Goal: Task Accomplishment & Management: Manage account settings

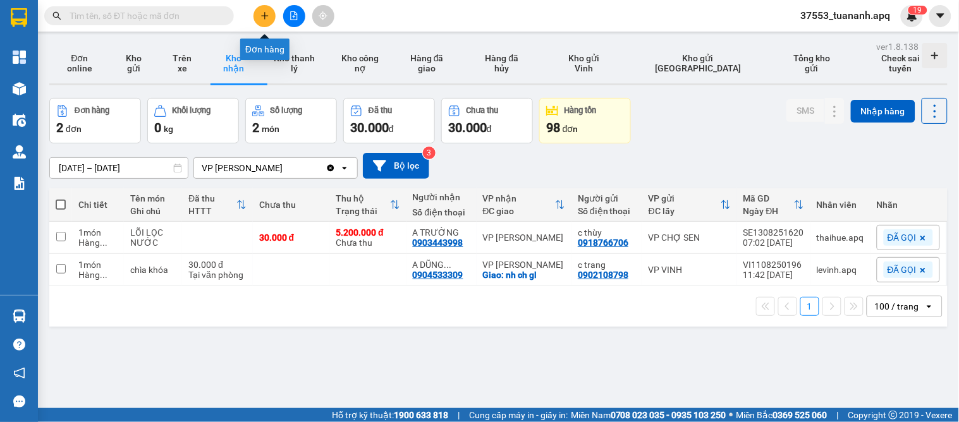
click at [263, 20] on icon "plus" at bounding box center [264, 15] width 9 height 9
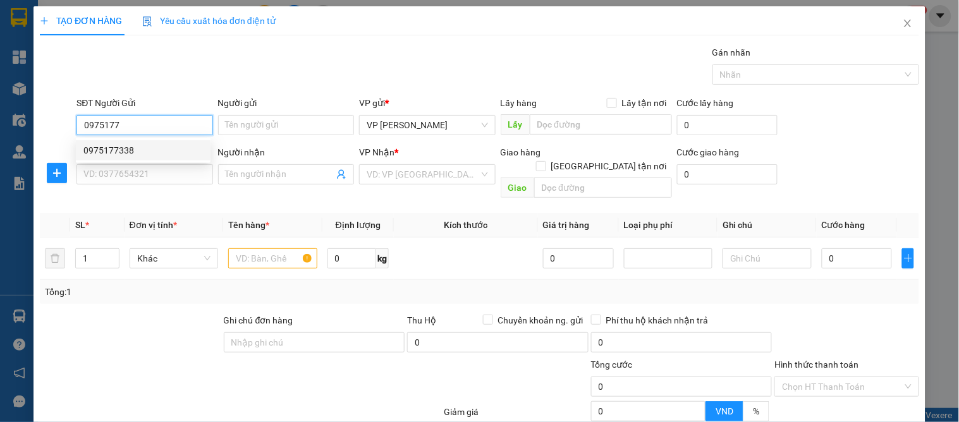
drag, startPoint x: 126, startPoint y: 154, endPoint x: 123, endPoint y: 171, distance: 18.1
click at [125, 156] on div "0975177338" at bounding box center [142, 151] width 119 height 14
type input "0975177338"
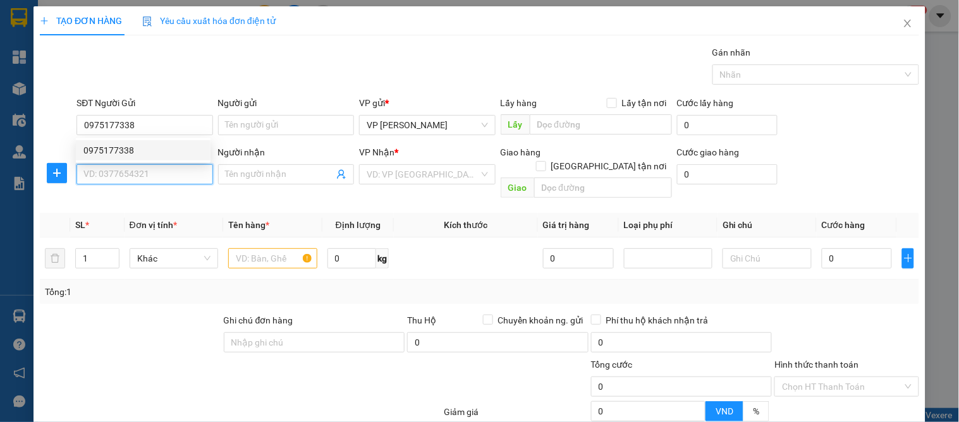
drag, startPoint x: 123, startPoint y: 171, endPoint x: 161, endPoint y: 181, distance: 39.7
click at [134, 172] on input "SĐT Người Nhận" at bounding box center [145, 174] width 136 height 20
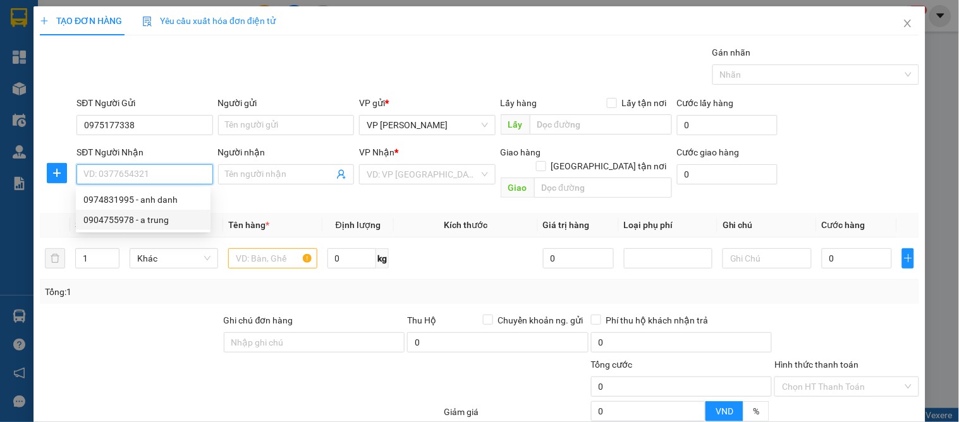
click at [157, 220] on div "0904755978 - a trung" at bounding box center [142, 220] width 119 height 14
type input "0904755978"
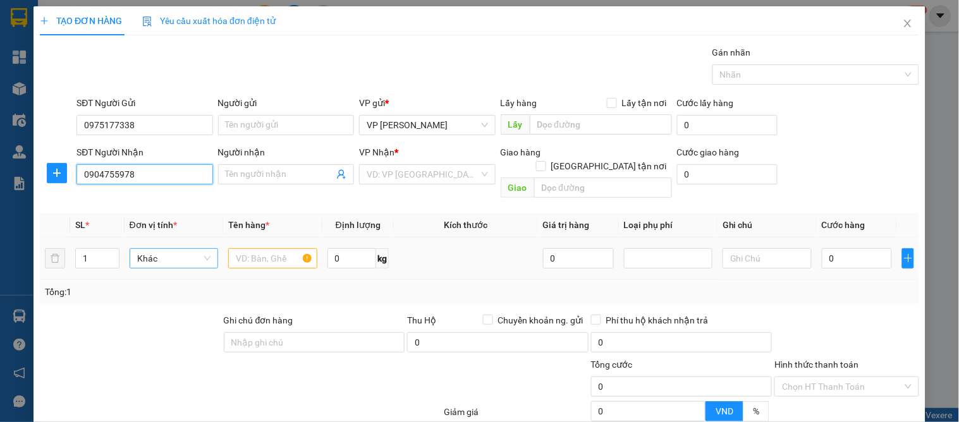
type input "a trung"
checkbox input "true"
type input "21/79 [PERSON_NAME]"
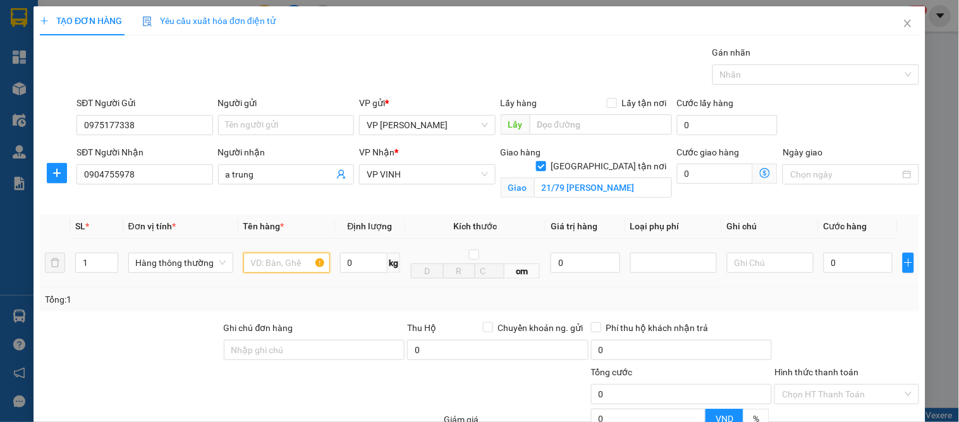
click at [268, 263] on input "text" at bounding box center [286, 263] width 87 height 20
type input "d"
type input "đồ điện"
click at [843, 259] on input "0" at bounding box center [858, 263] width 69 height 20
type input "5"
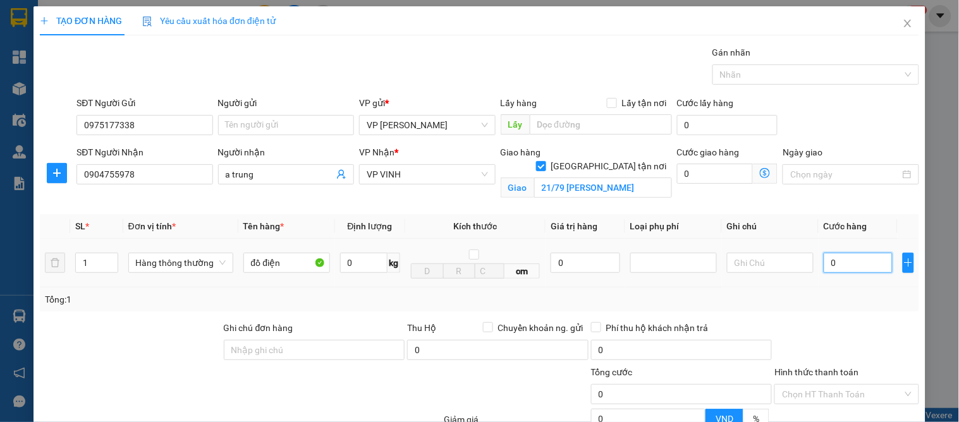
type input "5"
type input "50"
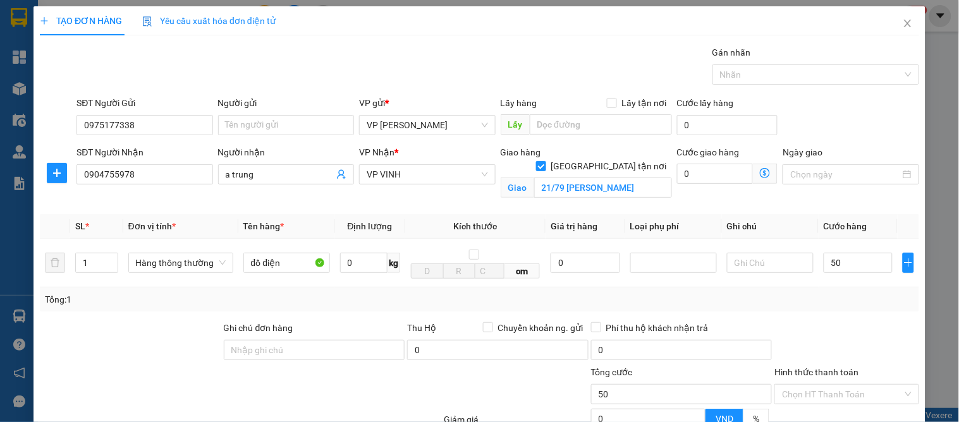
type input "50.000"
drag, startPoint x: 848, startPoint y: 307, endPoint x: 857, endPoint y: 312, distance: 10.2
click at [849, 307] on div "Tổng: 1" at bounding box center [479, 300] width 879 height 24
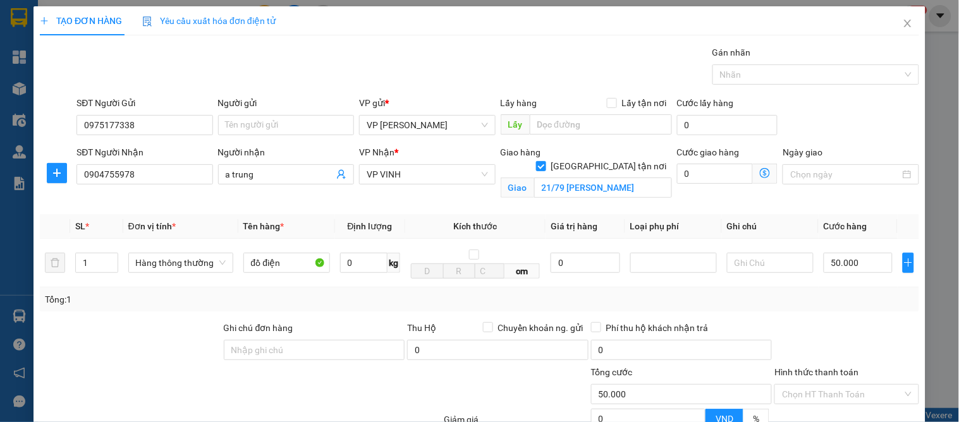
scroll to position [131, 0]
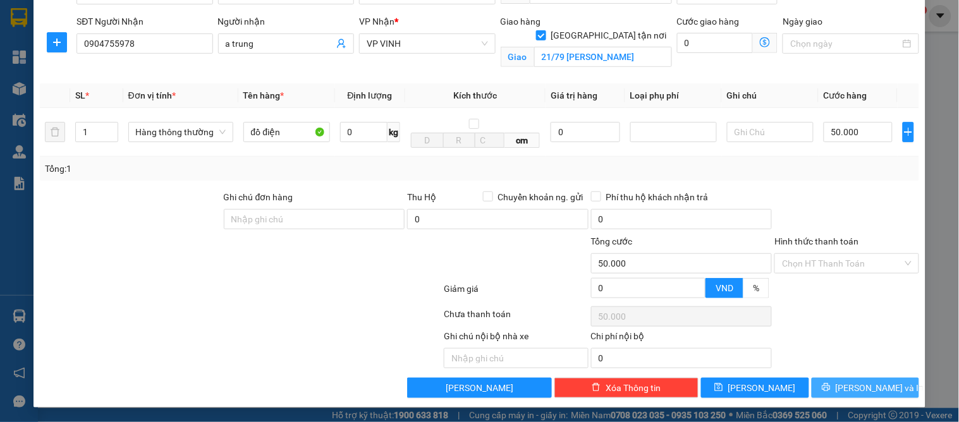
click at [864, 391] on span "[PERSON_NAME] và In" at bounding box center [880, 388] width 89 height 14
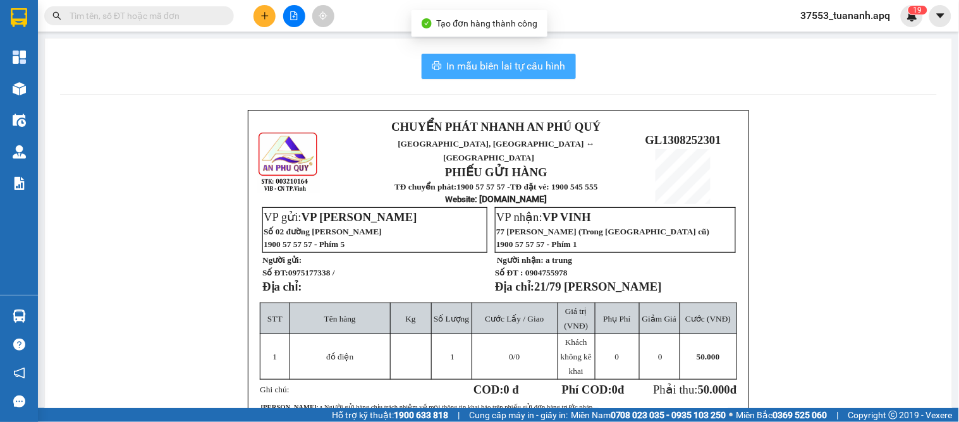
click at [505, 73] on span "In mẫu biên lai tự cấu hình" at bounding box center [506, 66] width 119 height 16
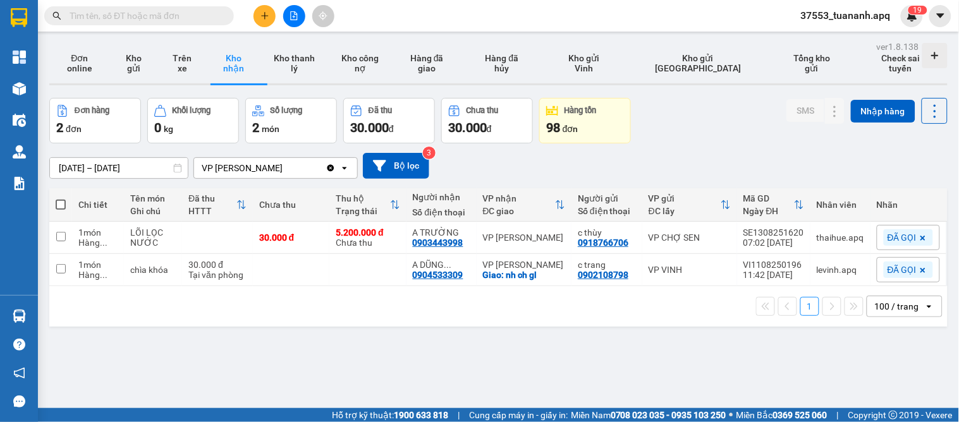
click at [519, 167] on div "[DATE] – [DATE] Press the down arrow key to interact with the calendar and sele…" at bounding box center [498, 166] width 898 height 26
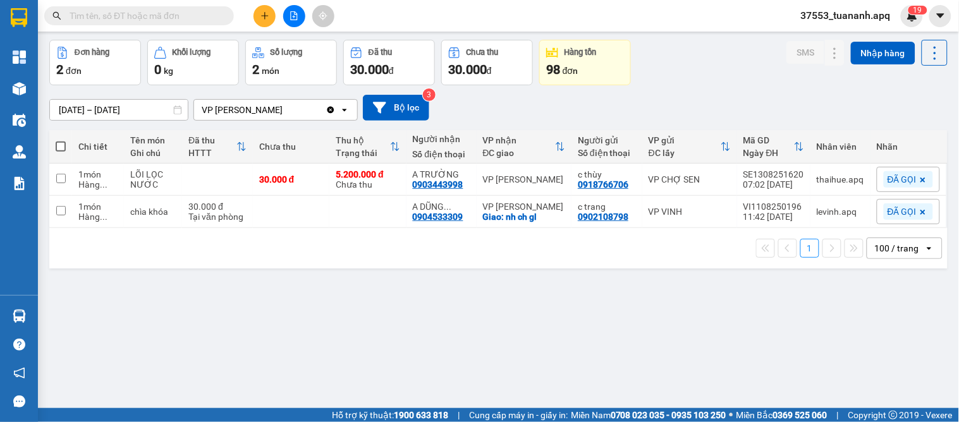
click at [269, 21] on button at bounding box center [265, 16] width 22 height 22
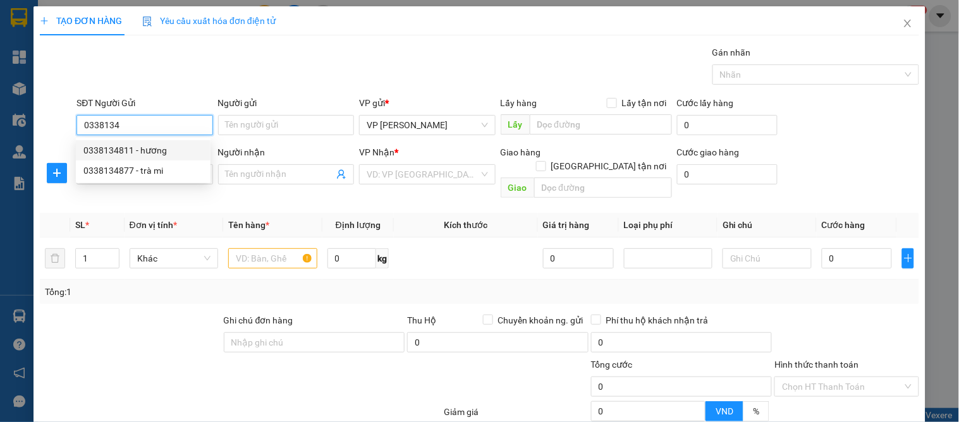
click at [135, 150] on div "0338134811 - hương" at bounding box center [142, 151] width 119 height 14
type input "0338134811"
type input "hương"
checkbox input "true"
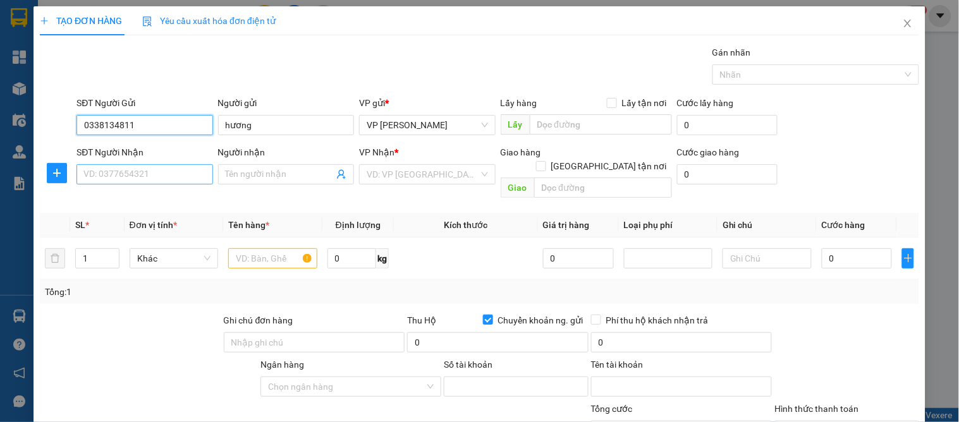
type input "0338134811"
click at [135, 171] on input "SĐT Người Nhận" at bounding box center [145, 174] width 136 height 20
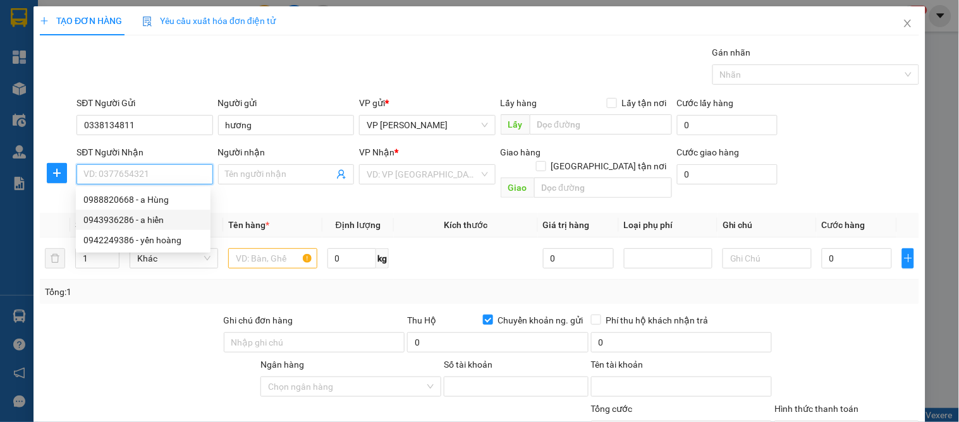
drag, startPoint x: 123, startPoint y: 214, endPoint x: 183, endPoint y: 223, distance: 60.7
click at [123, 214] on div "0943936286 - a hiển" at bounding box center [142, 220] width 119 height 14
type input "0943936286"
type input "a hiển"
checkbox input "true"
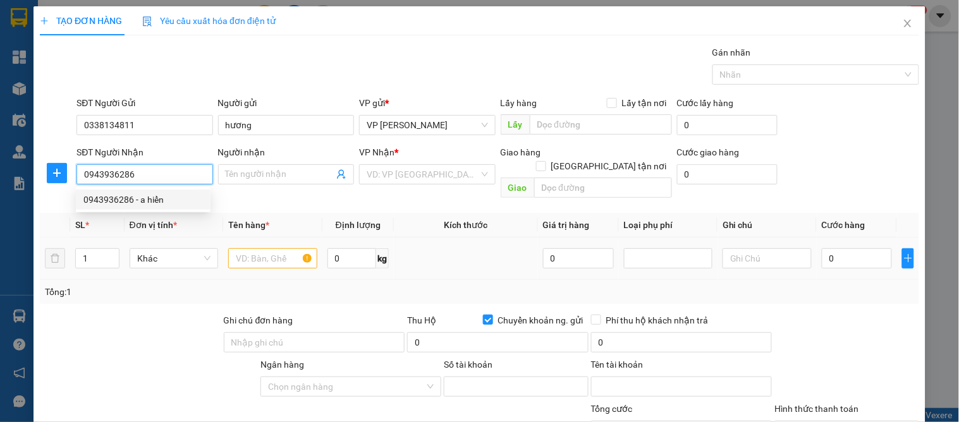
type input "05 [PERSON_NAME]"
checkbox input "false"
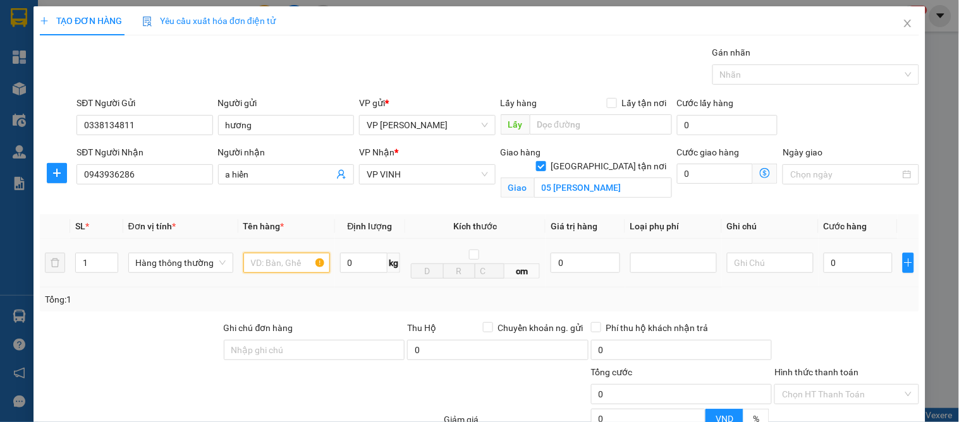
click at [280, 262] on input "text" at bounding box center [286, 263] width 87 height 20
type input "hoa quả"
click at [850, 273] on input "0" at bounding box center [858, 263] width 69 height 20
type input "4"
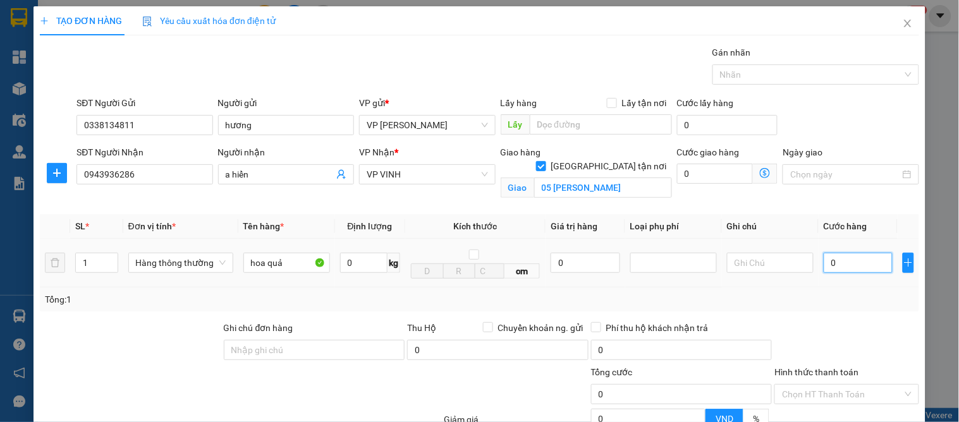
type input "4"
type input "40"
type input "40.000"
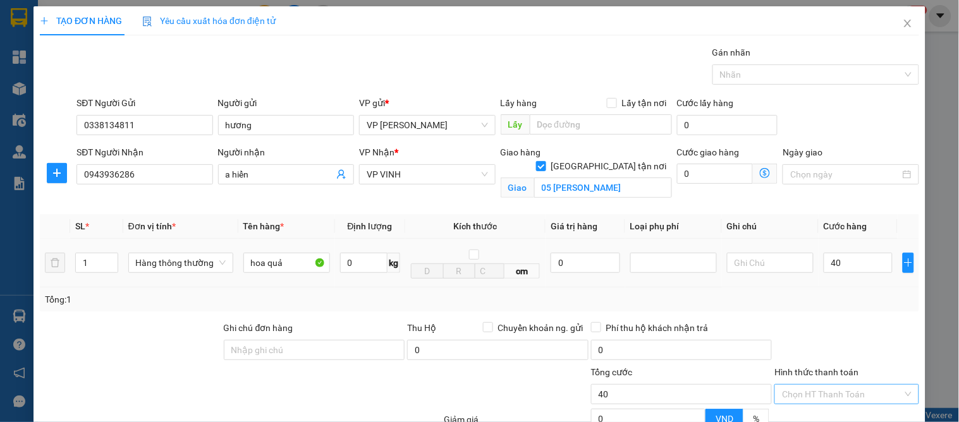
type input "40.000"
click at [886, 398] on input "Hình thức thanh toán" at bounding box center [842, 394] width 120 height 19
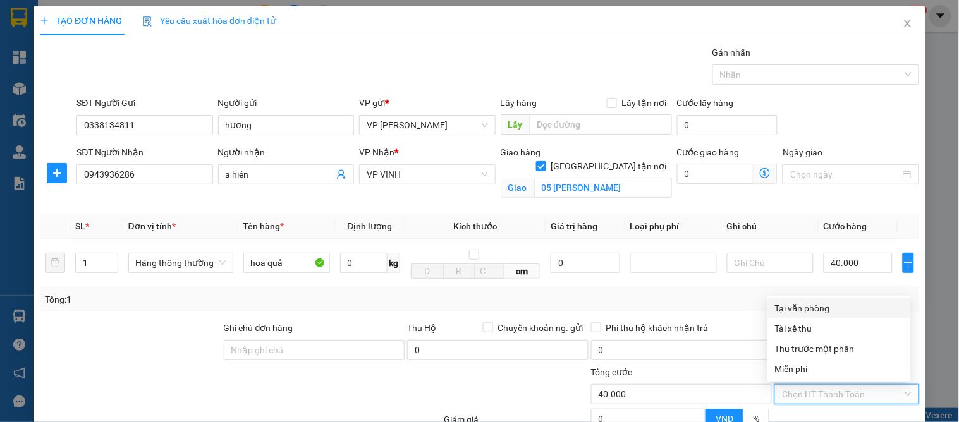
scroll to position [131, 0]
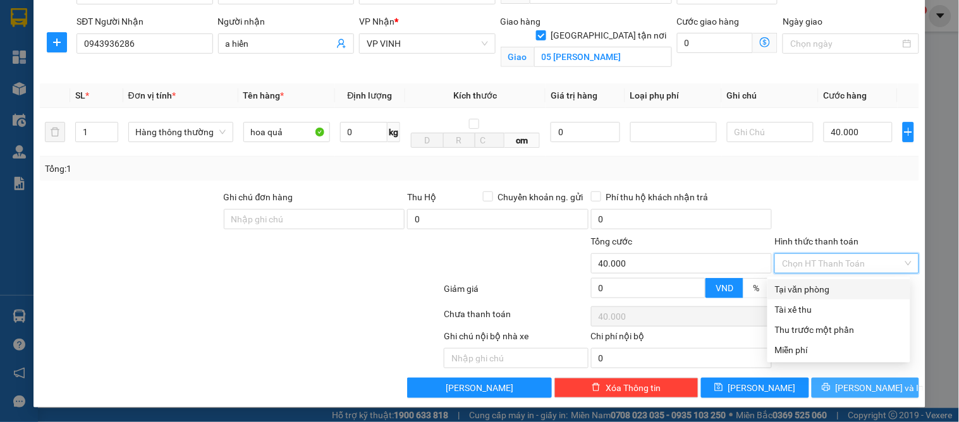
click at [852, 388] on span "[PERSON_NAME] và In" at bounding box center [880, 388] width 89 height 14
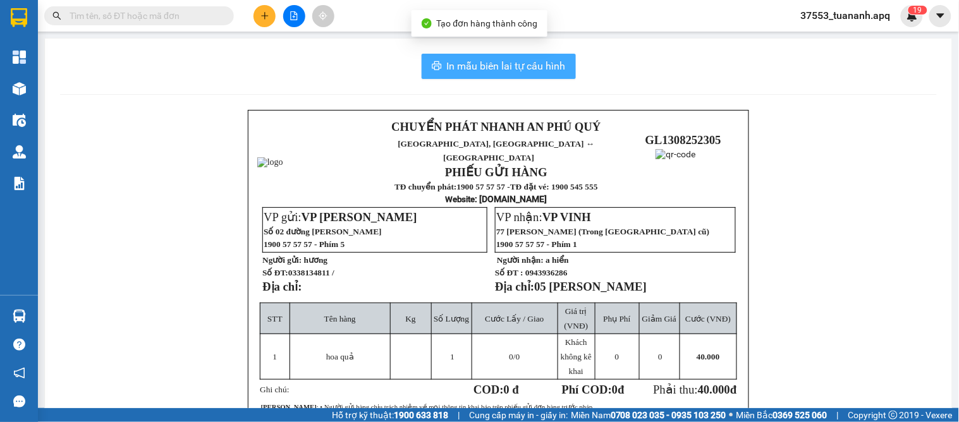
click at [560, 67] on span "In mẫu biên lai tự cấu hình" at bounding box center [506, 66] width 119 height 16
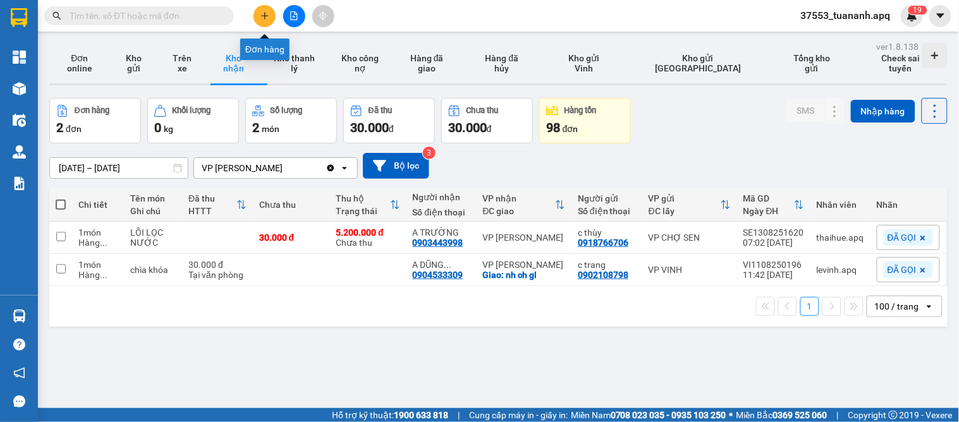
click at [267, 15] on icon "plus" at bounding box center [264, 15] width 7 height 1
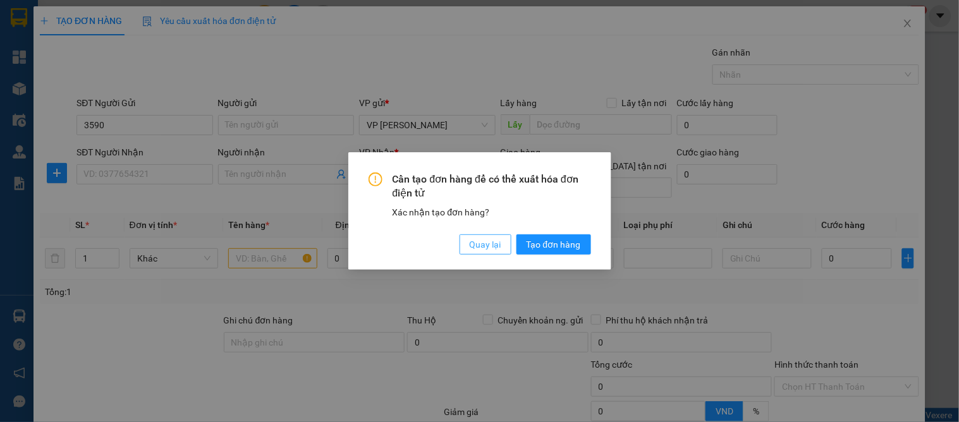
click at [487, 251] on span "Quay lại" at bounding box center [486, 245] width 32 height 14
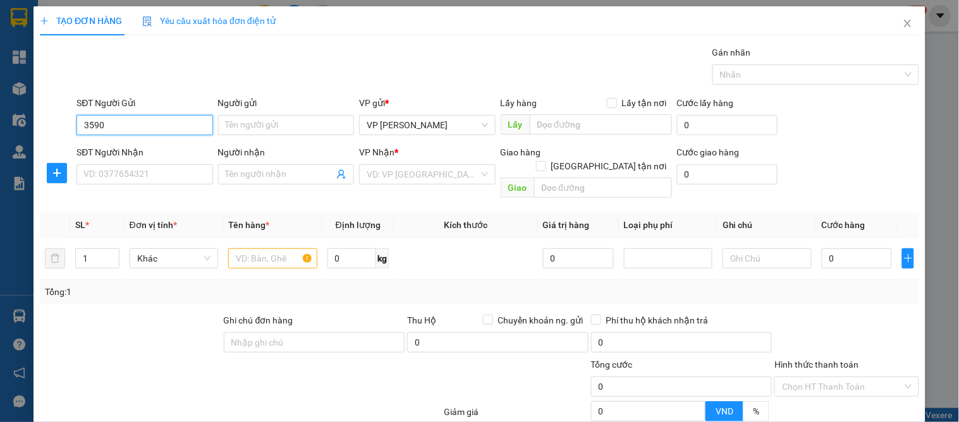
click at [135, 128] on input "3590" at bounding box center [145, 125] width 136 height 20
drag, startPoint x: 126, startPoint y: 145, endPoint x: 118, endPoint y: 182, distance: 37.7
click at [126, 146] on div "0968823590 - chị [PERSON_NAME]" at bounding box center [152, 151] width 138 height 14
type input "0968823590"
type input "chị [PERSON_NAME]"
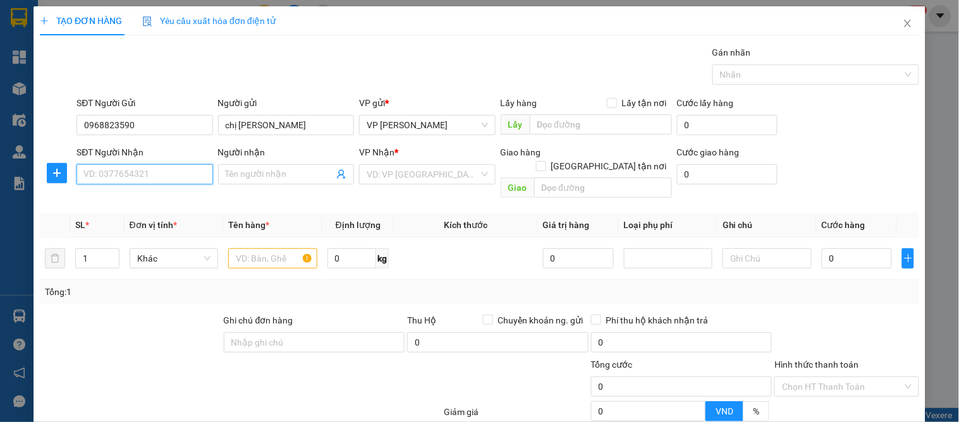
drag, startPoint x: 123, startPoint y: 179, endPoint x: 201, endPoint y: 200, distance: 81.1
click at [123, 179] on input "SĐT Người Nhận" at bounding box center [145, 174] width 136 height 20
click at [161, 197] on div "0844848777 - quyên vinh" at bounding box center [142, 200] width 119 height 14
type input "0844848777"
type input "quyên vinh"
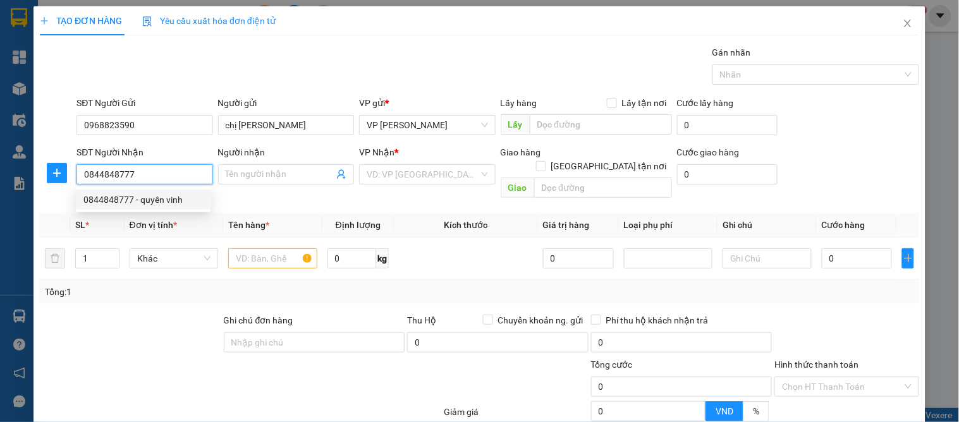
checkbox input "true"
type input "18 [GEOGRAPHIC_DATA]"
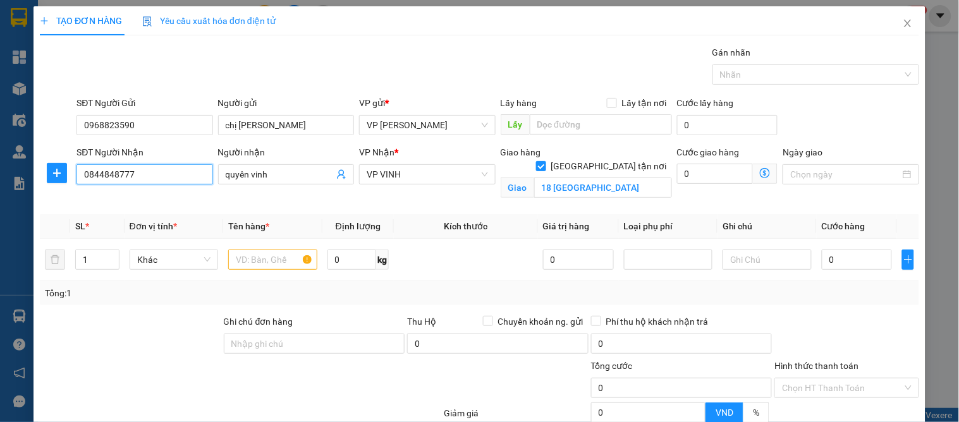
type input "10"
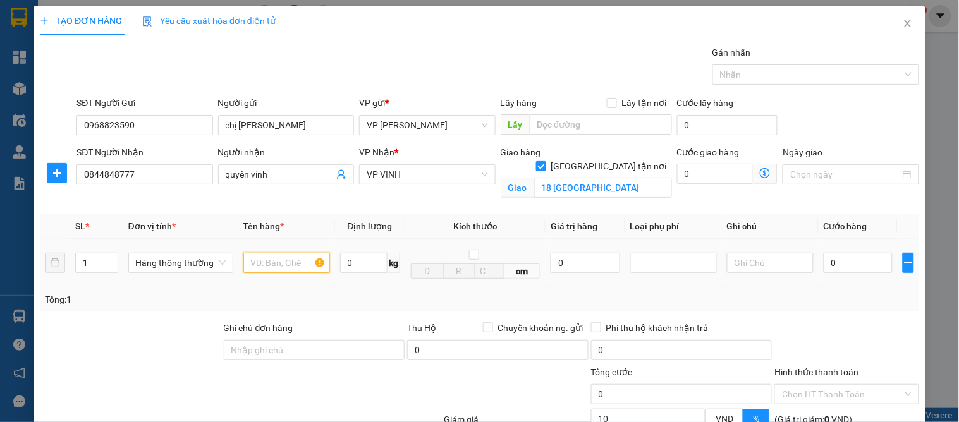
click at [271, 257] on input "text" at bounding box center [286, 263] width 87 height 20
type input "bánh"
click at [858, 269] on input "0" at bounding box center [858, 263] width 69 height 20
type input "6"
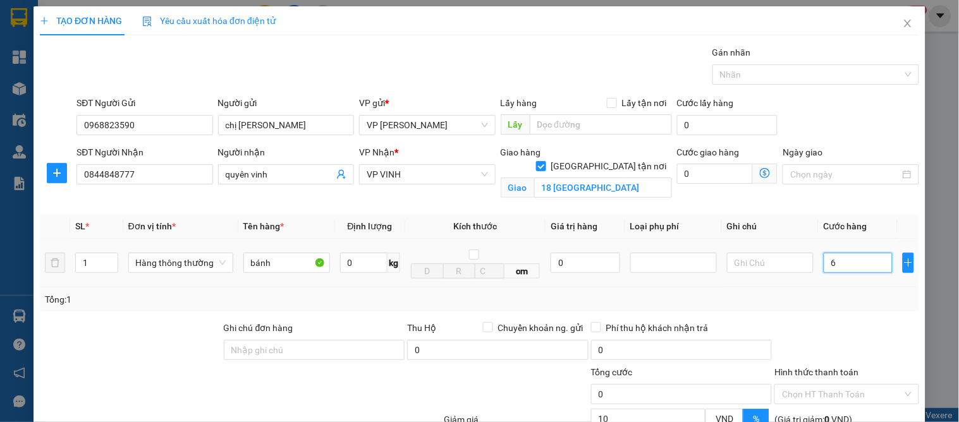
type input "6"
type input "60"
type input "60.000"
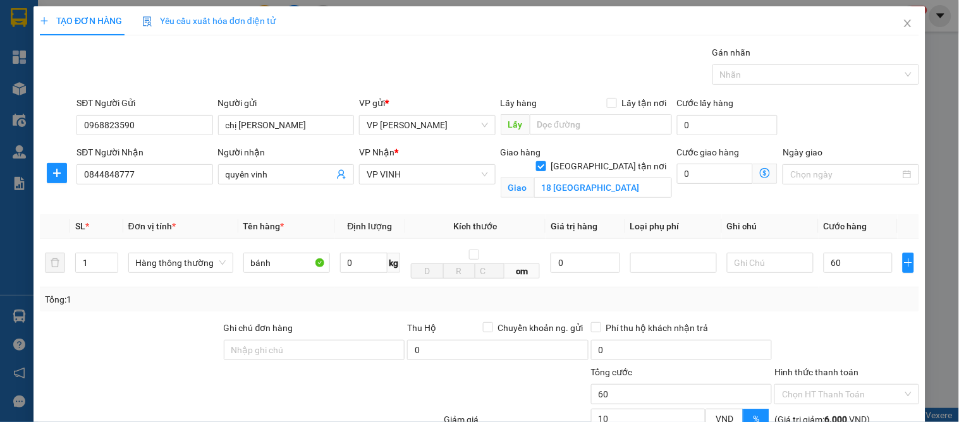
type input "54.000"
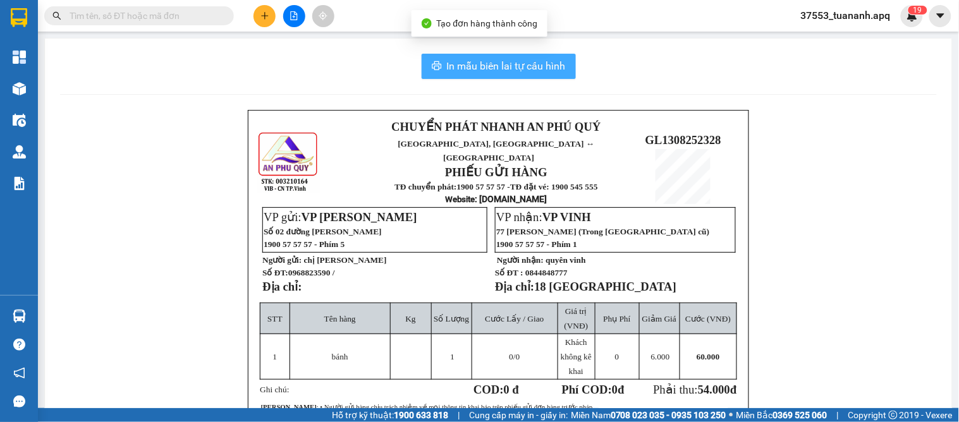
click at [492, 67] on span "In mẫu biên lai tự cấu hình" at bounding box center [506, 66] width 119 height 16
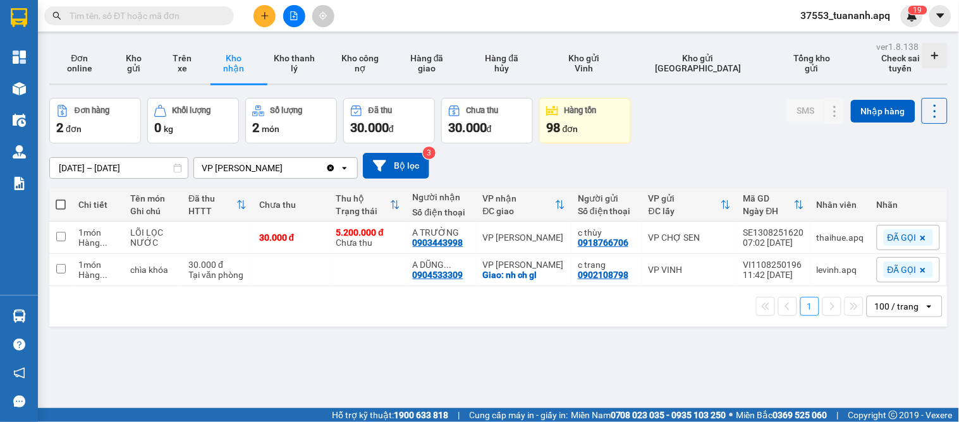
click at [426, 376] on div "ver 1.8.138 Đơn online Kho gửi Trên xe Kho nhận Kho thanh lý Kho công nợ Hàng đ…" at bounding box center [498, 249] width 909 height 422
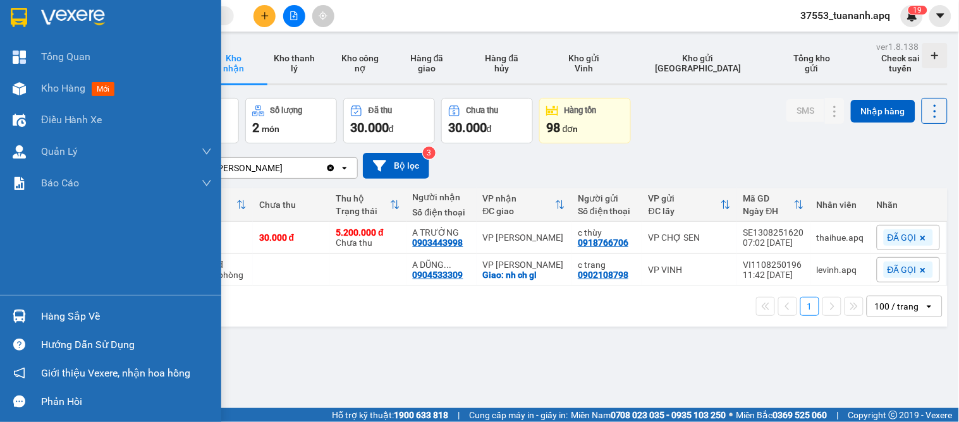
click at [81, 316] on div "Hàng sắp về" at bounding box center [126, 316] width 171 height 19
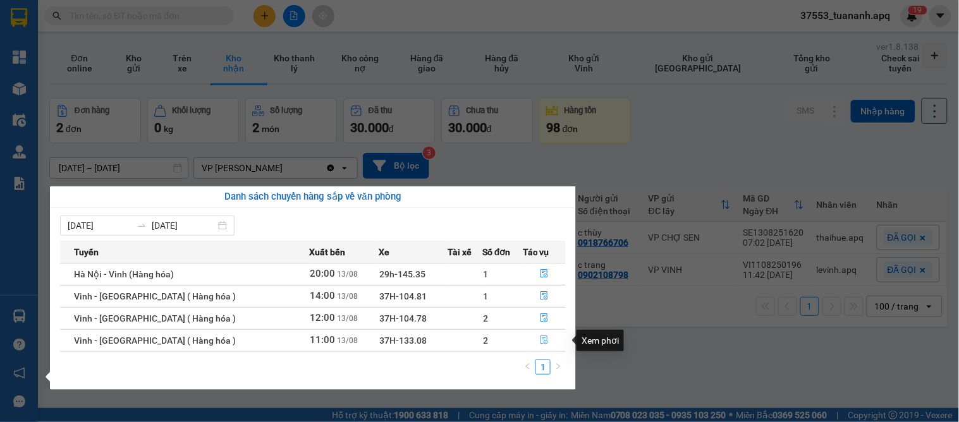
click at [541, 337] on icon "file-done" at bounding box center [545, 340] width 8 height 9
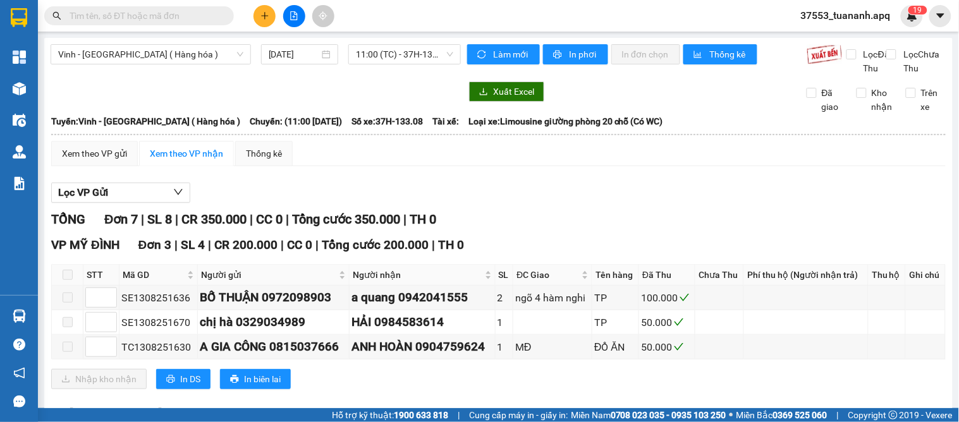
drag, startPoint x: 65, startPoint y: 249, endPoint x: 68, endPoint y: 260, distance: 11.8
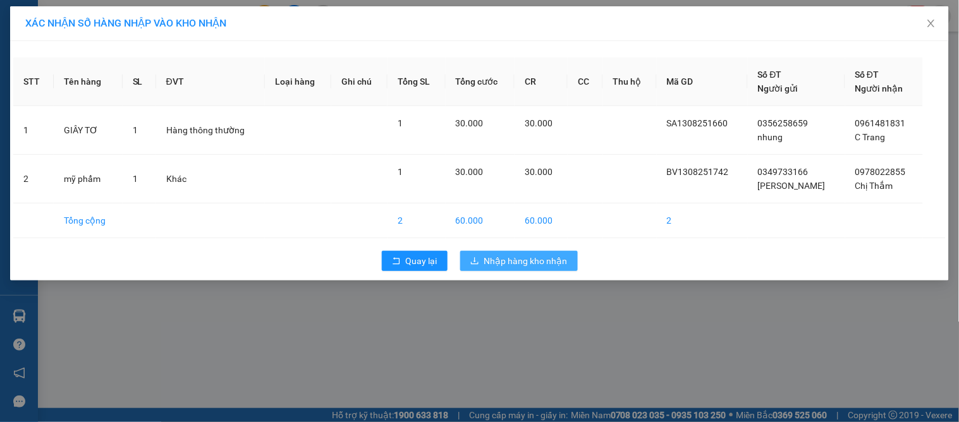
click at [496, 262] on span "Nhập hàng kho nhận" at bounding box center [525, 261] width 83 height 14
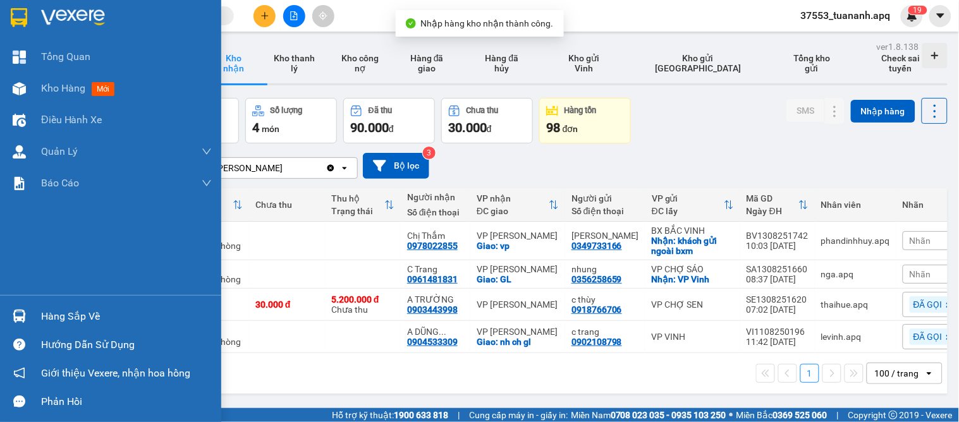
click at [20, 321] on img at bounding box center [19, 316] width 13 height 13
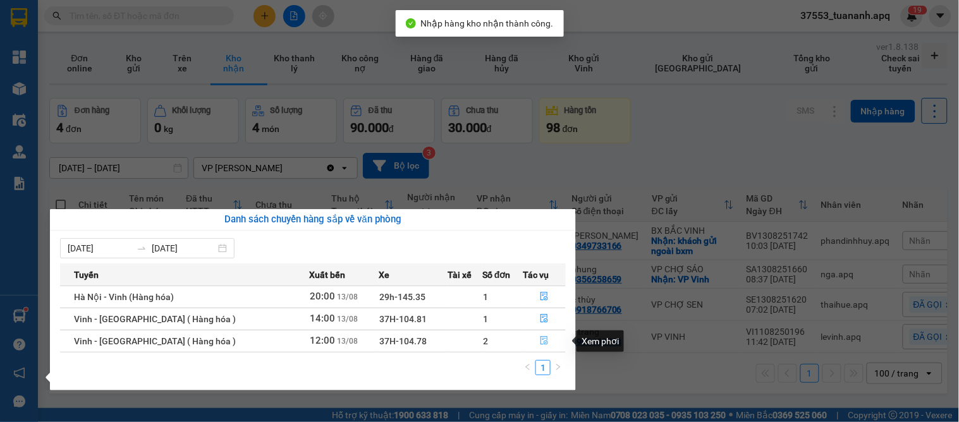
click at [542, 340] on icon "file-done" at bounding box center [544, 340] width 9 height 9
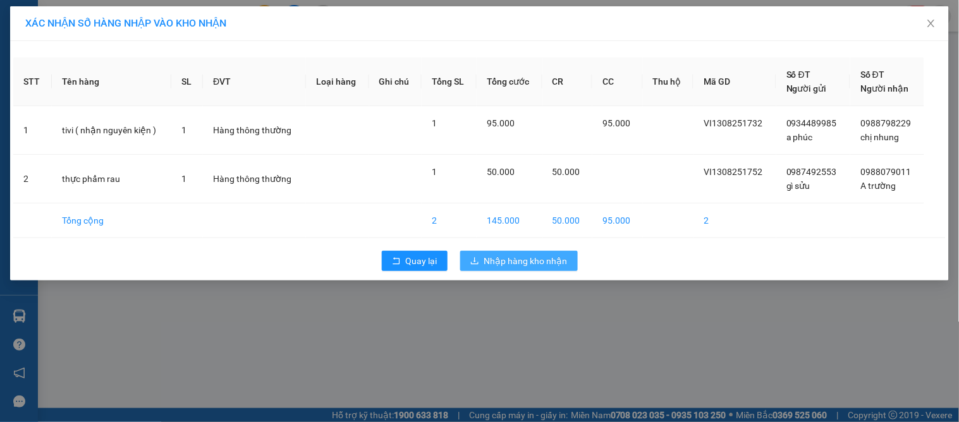
click at [498, 263] on span "Nhập hàng kho nhận" at bounding box center [525, 261] width 83 height 14
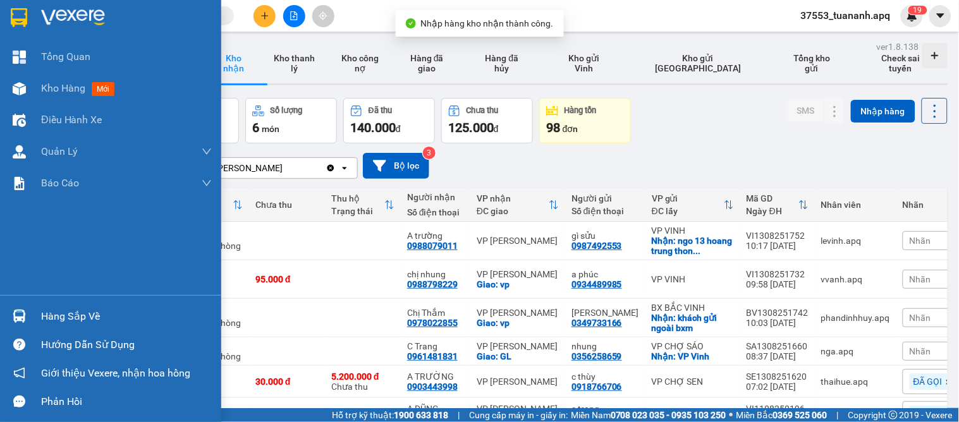
click at [47, 311] on div "Hàng sắp về" at bounding box center [126, 316] width 171 height 19
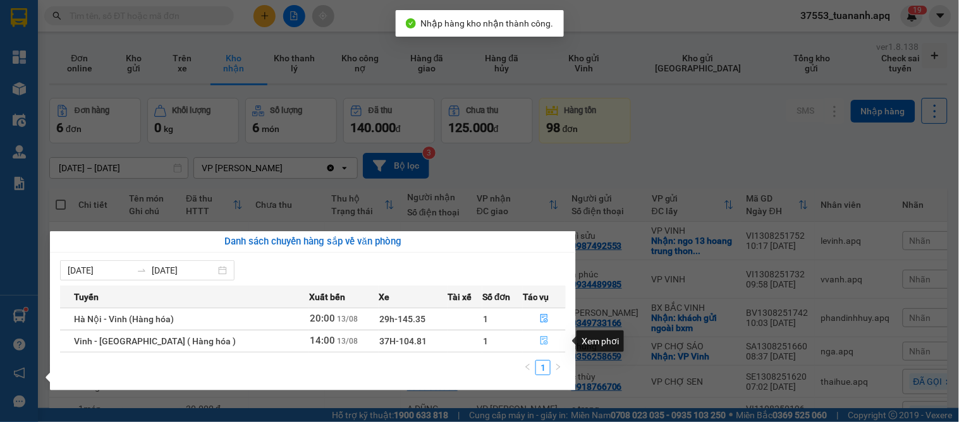
click at [542, 340] on icon "file-done" at bounding box center [544, 340] width 9 height 9
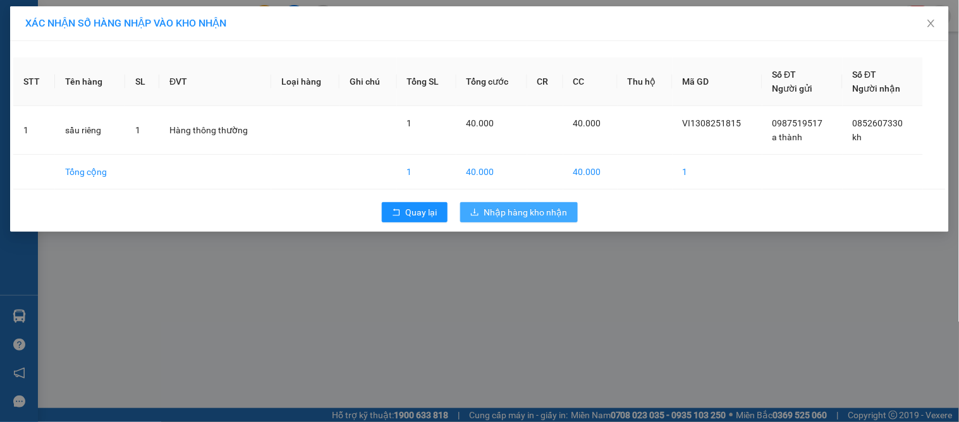
click at [537, 212] on span "Nhập hàng kho nhận" at bounding box center [525, 212] width 83 height 14
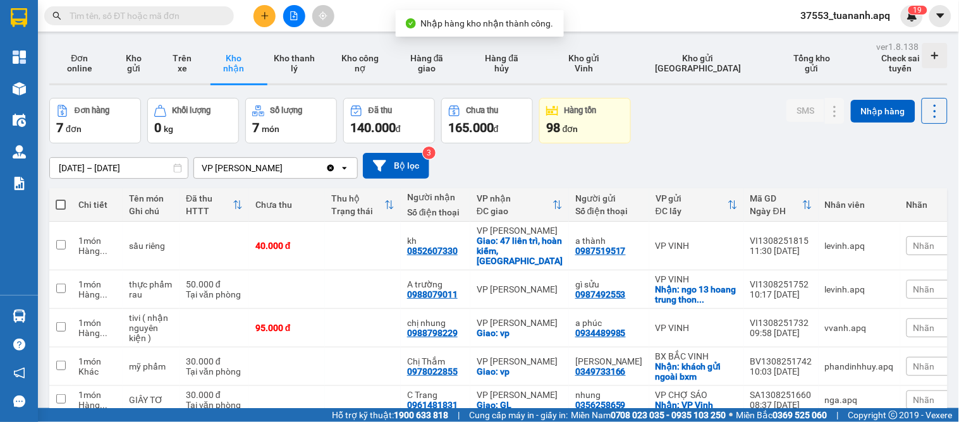
click at [604, 135] on div "98 đơn" at bounding box center [585, 128] width 78 height 18
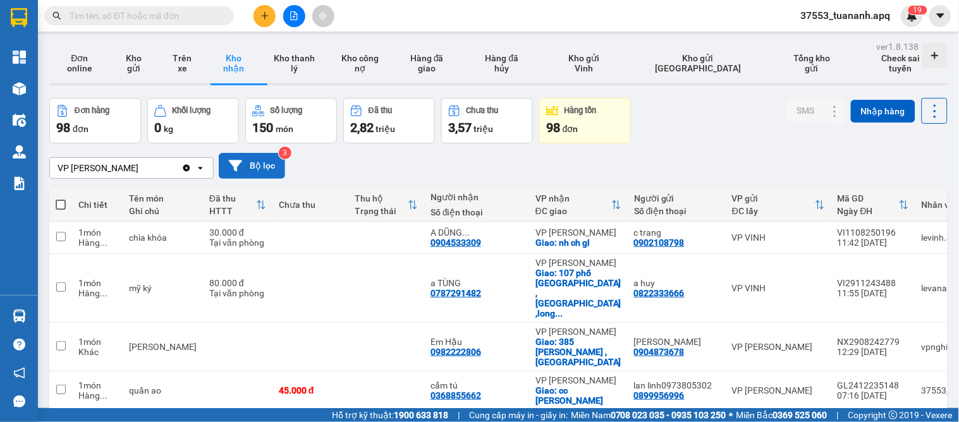
click at [262, 159] on button "Bộ lọc" at bounding box center [252, 166] width 66 height 26
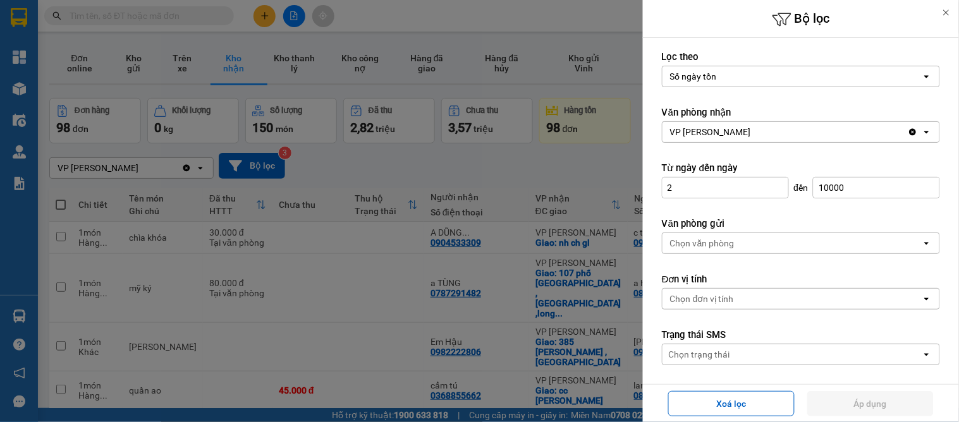
click at [699, 77] on div "Số ngày tồn" at bounding box center [693, 76] width 47 height 13
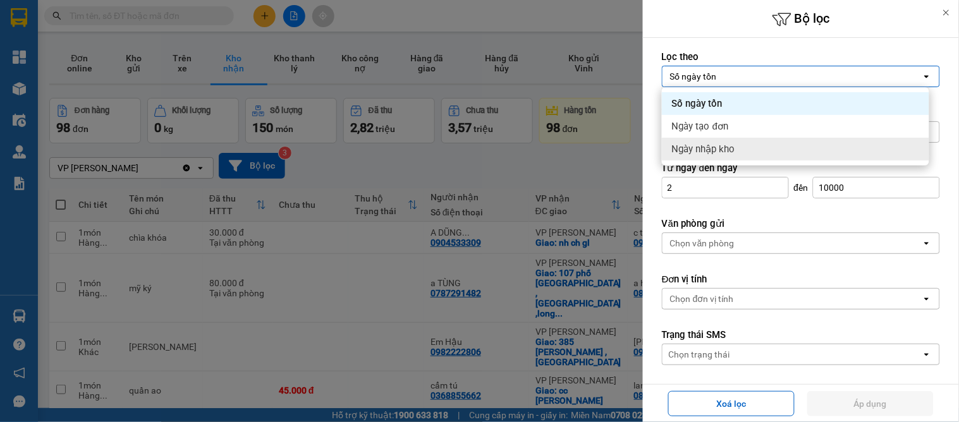
click at [699, 141] on div "Ngày nhập kho" at bounding box center [795, 149] width 267 height 23
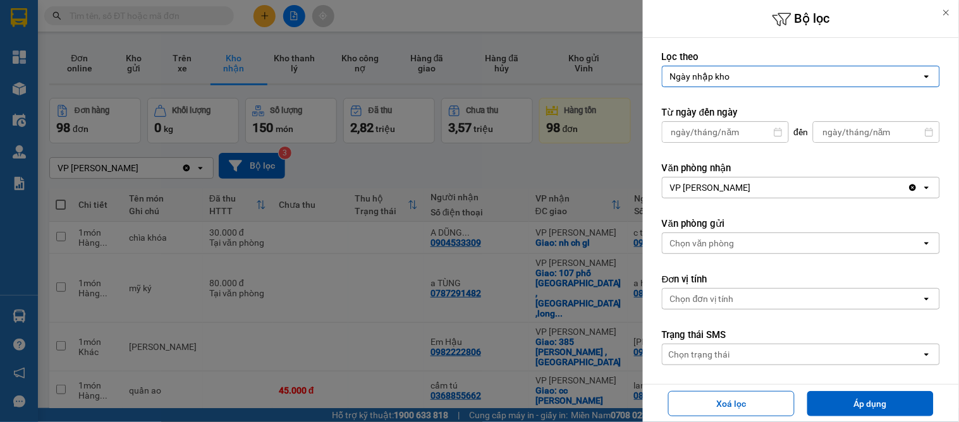
click at [710, 131] on input "Select a date." at bounding box center [726, 132] width 126 height 20
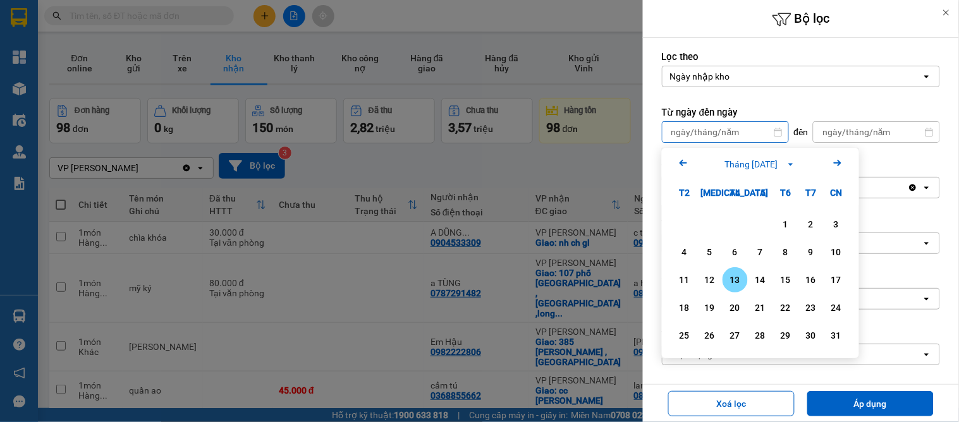
click at [737, 276] on div "13" at bounding box center [735, 280] width 18 height 15
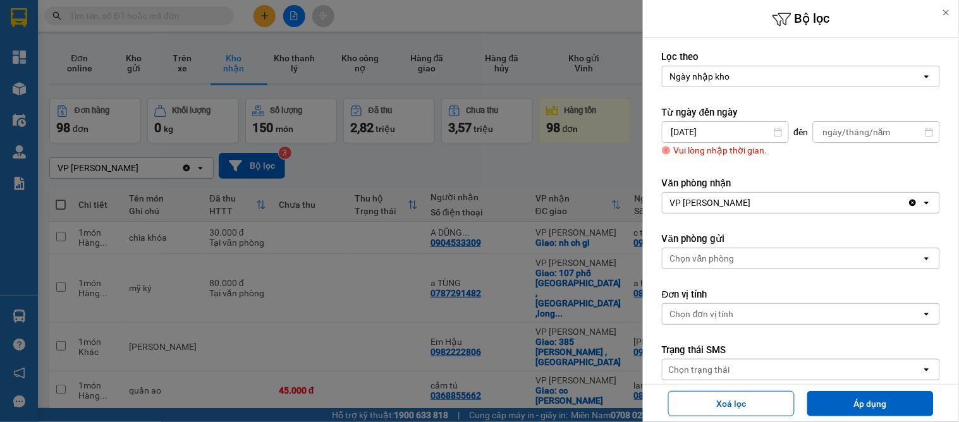
click at [835, 125] on input "Select a date." at bounding box center [877, 132] width 126 height 20
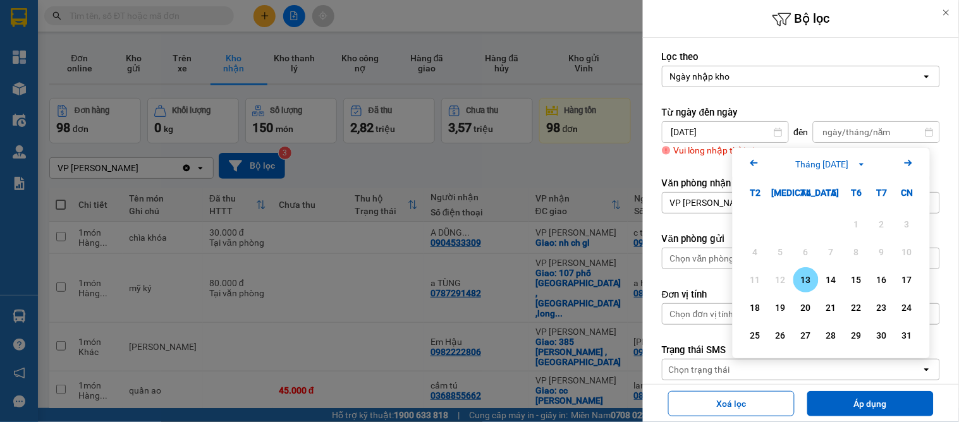
click at [810, 276] on div "13" at bounding box center [806, 280] width 18 height 15
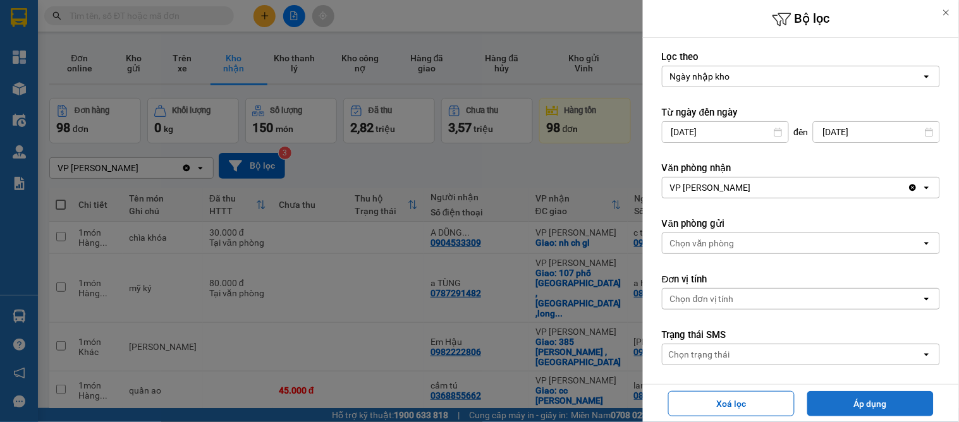
click at [864, 406] on button "Áp dụng" at bounding box center [870, 403] width 126 height 25
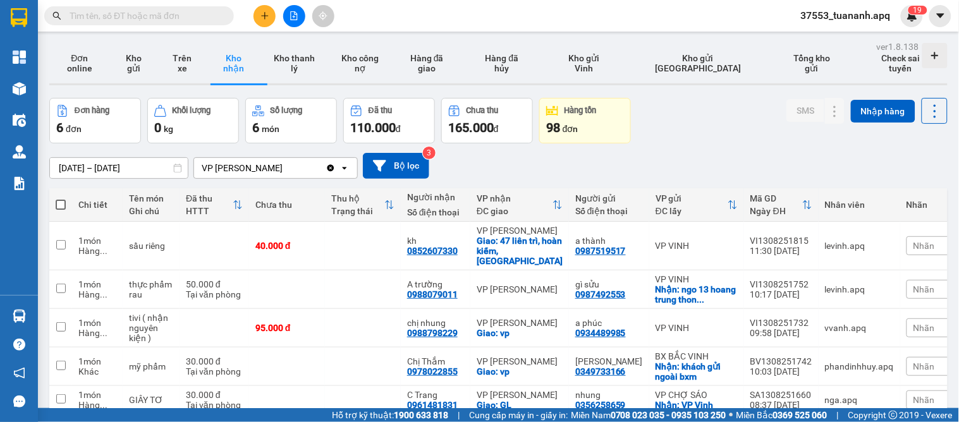
click at [620, 127] on div "98 đơn" at bounding box center [585, 128] width 78 height 18
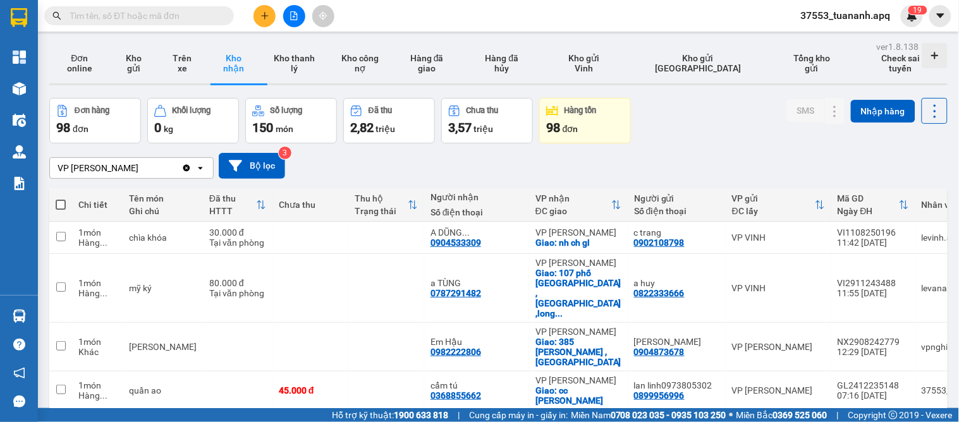
click at [432, 158] on div "VP GIA LÂM Clear value open Bộ lọc 3" at bounding box center [498, 166] width 898 height 26
click at [278, 164] on button "Bộ lọc" at bounding box center [252, 166] width 66 height 26
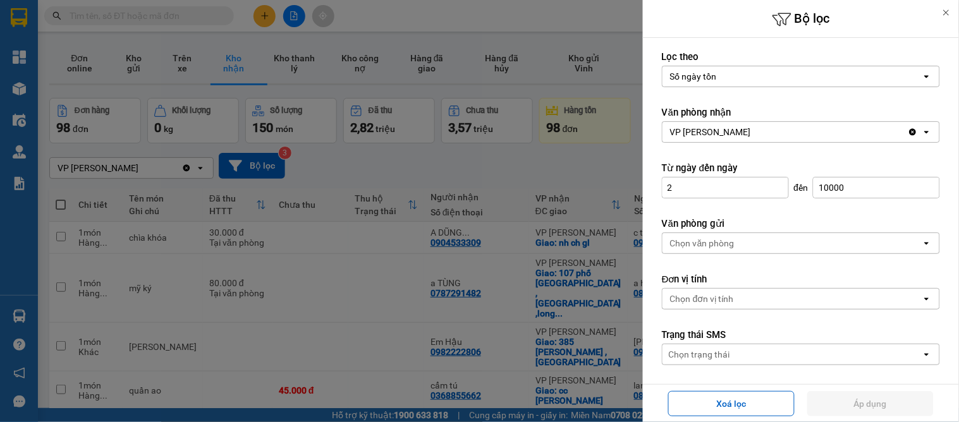
click at [703, 79] on div "Số ngày tồn" at bounding box center [693, 76] width 47 height 13
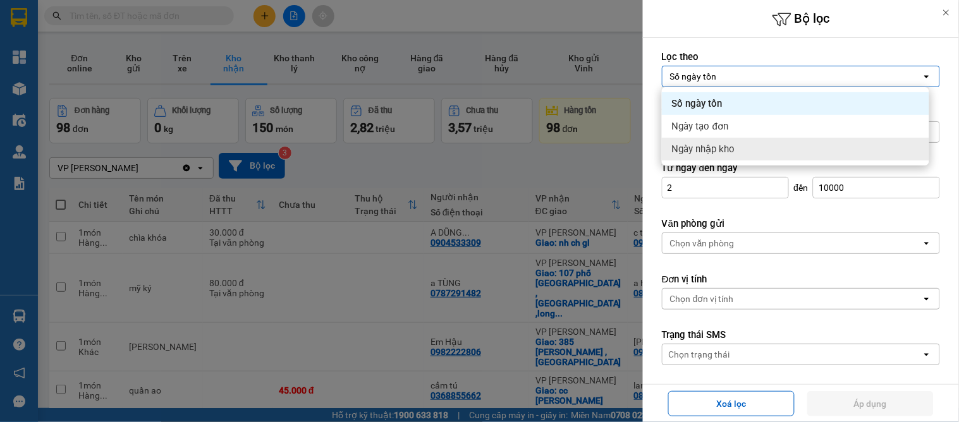
click at [701, 147] on span "Ngày nhập kho" at bounding box center [703, 149] width 63 height 13
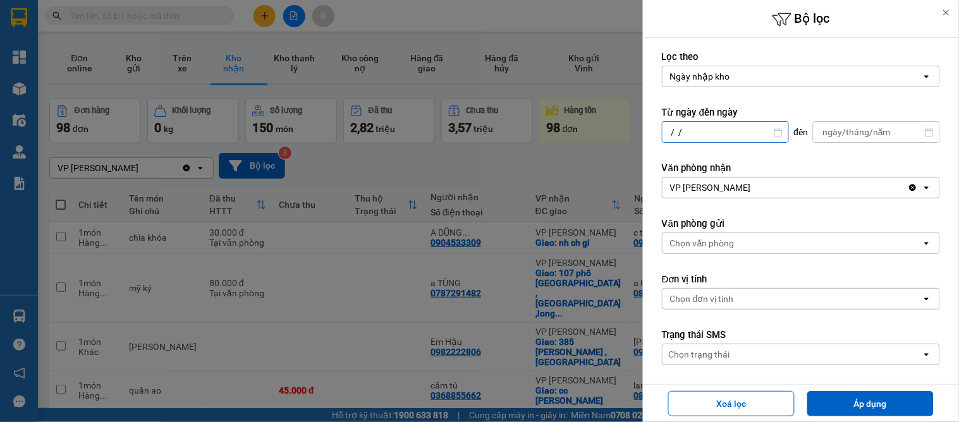
click at [711, 124] on input "/ /" at bounding box center [726, 132] width 126 height 20
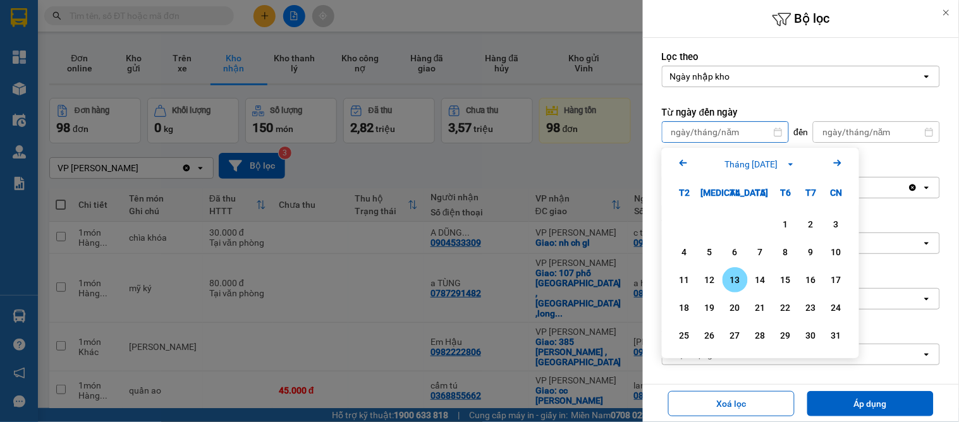
click at [732, 281] on div "13" at bounding box center [735, 280] width 18 height 15
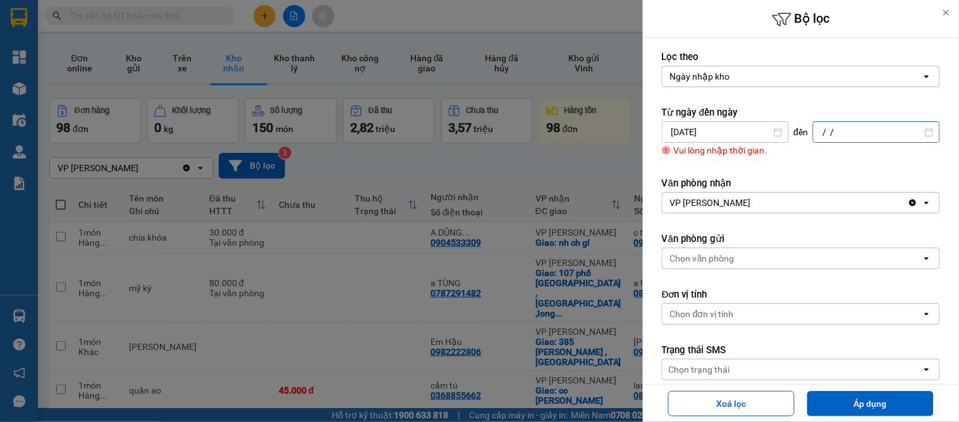
click at [827, 125] on input "/ /" at bounding box center [877, 132] width 126 height 20
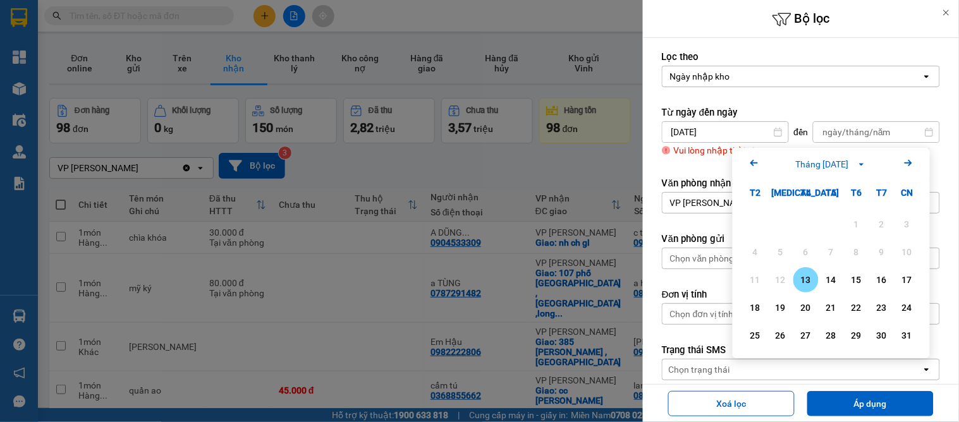
click at [812, 276] on div "13" at bounding box center [806, 280] width 18 height 15
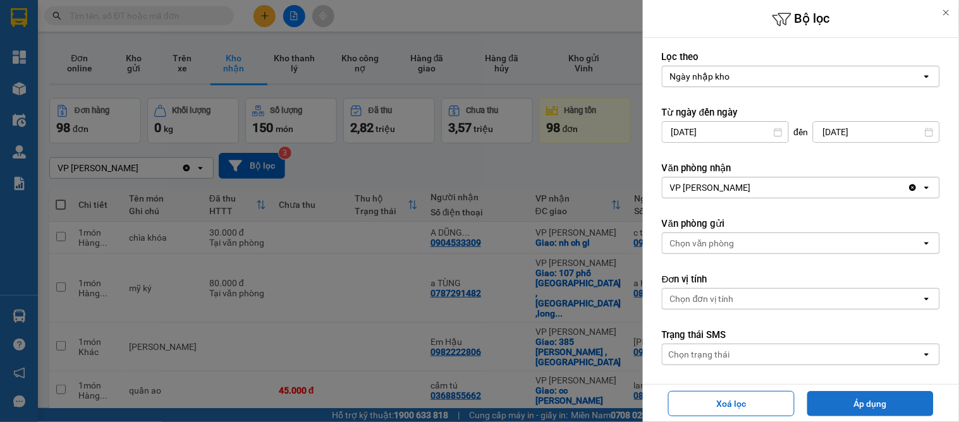
click at [870, 401] on button "Áp dụng" at bounding box center [870, 403] width 126 height 25
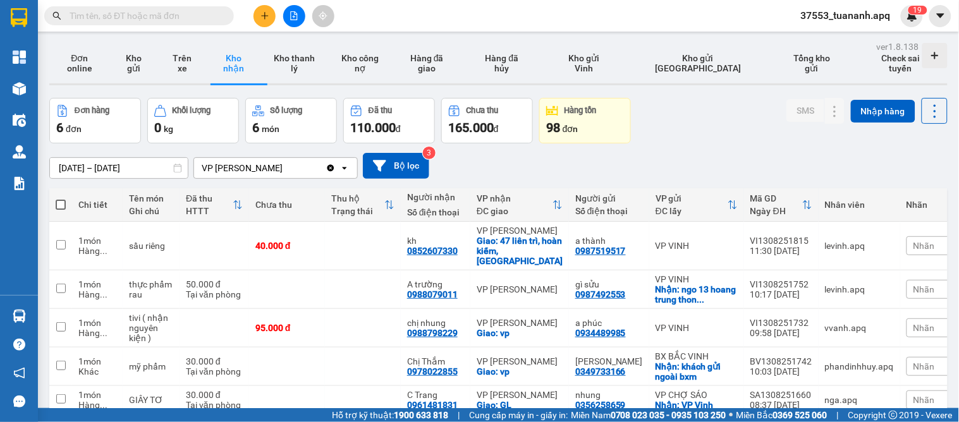
click at [264, 8] on button at bounding box center [265, 16] width 22 height 22
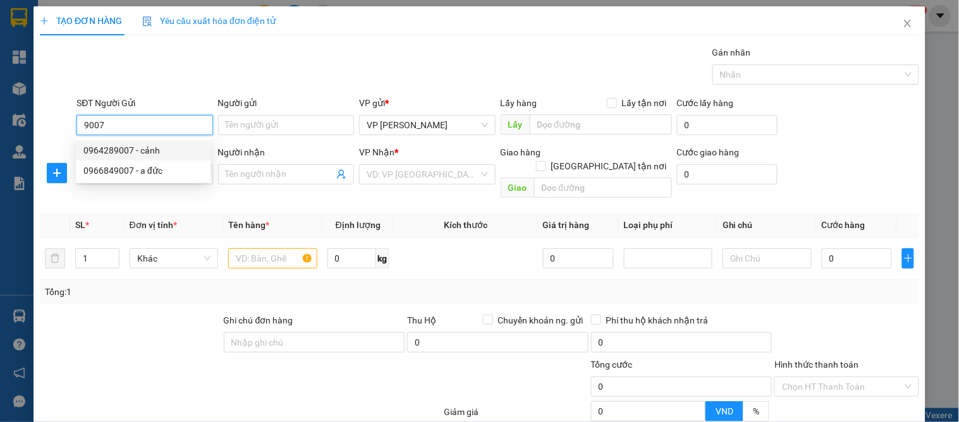
click at [124, 145] on div "0964289007 - cảnh" at bounding box center [142, 151] width 119 height 14
type input "0964289007"
type input "cảnh"
type input "0964289007"
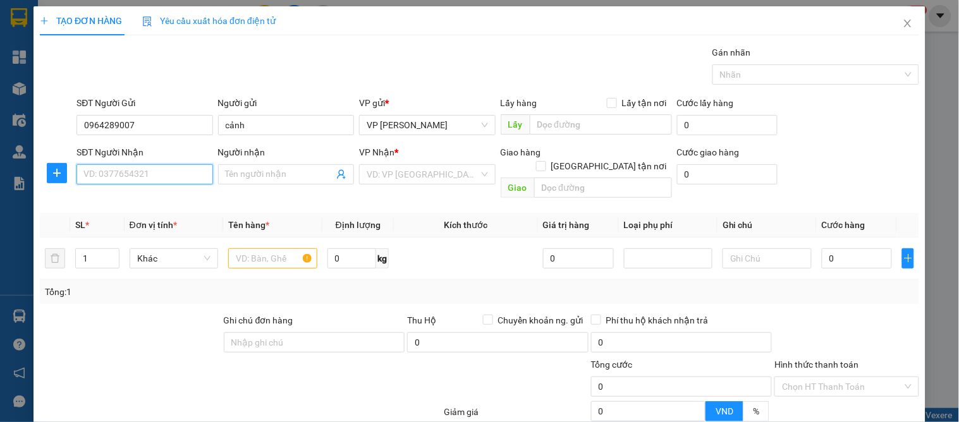
click at [124, 177] on input "SĐT Người Nhận" at bounding box center [145, 174] width 136 height 20
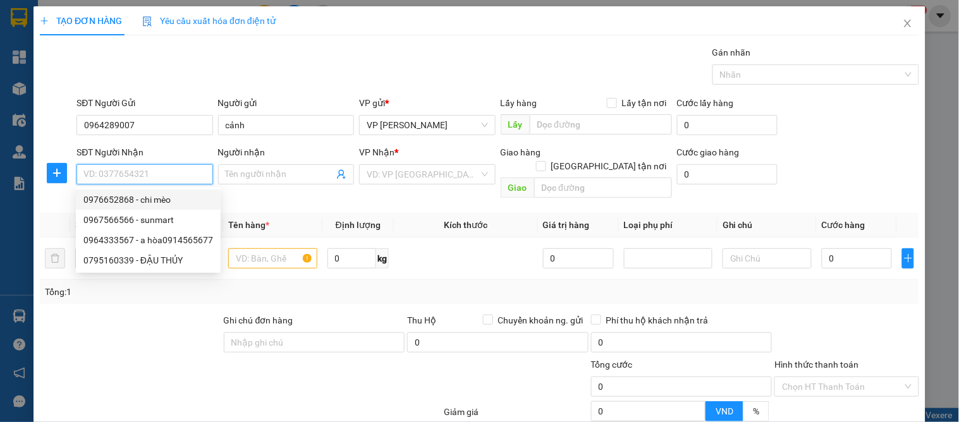
click at [157, 200] on div "0976652868 - chi mèo" at bounding box center [148, 200] width 130 height 14
type input "0976652868"
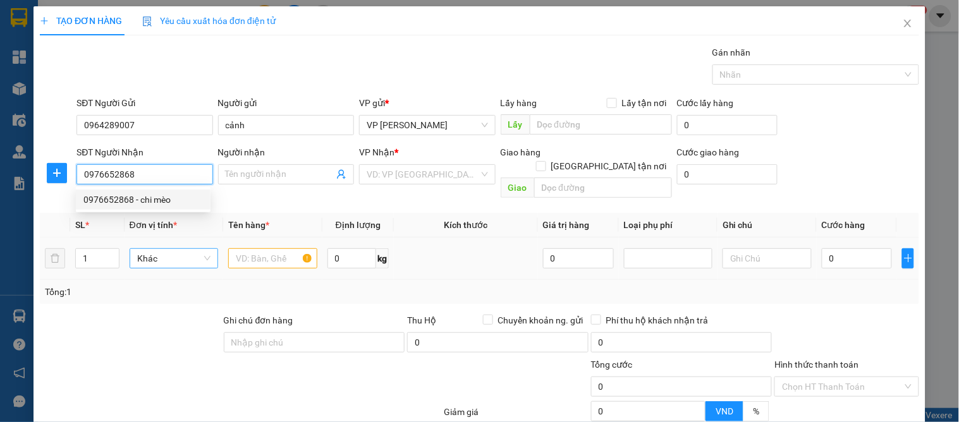
type input "chi mèo"
checkbox input "true"
type input "105 [PERSON_NAME]"
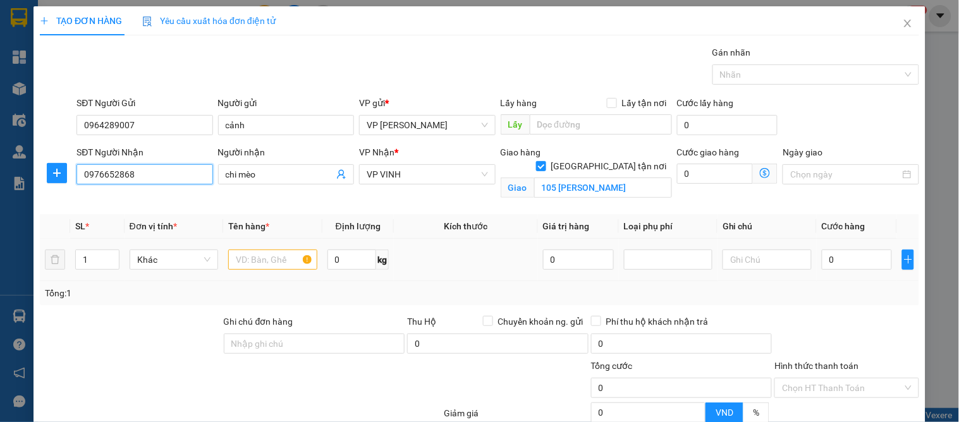
type input "10"
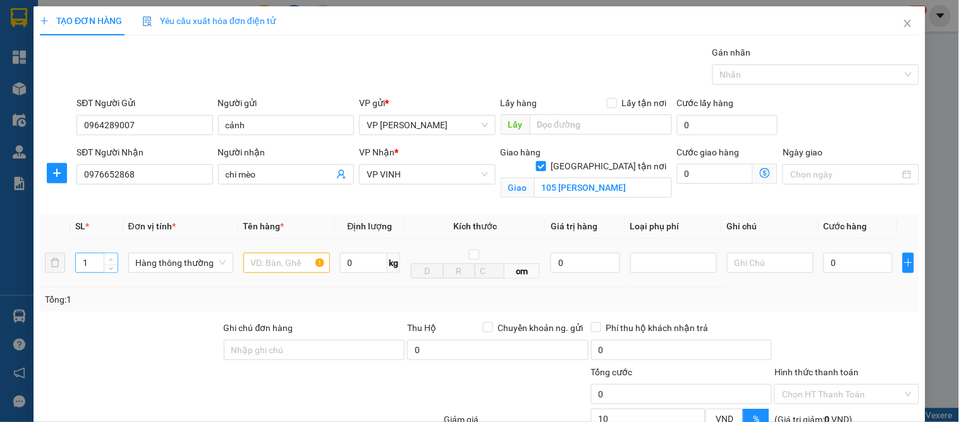
click at [109, 256] on span "up" at bounding box center [111, 260] width 8 height 8
type input "3"
click at [109, 256] on span "up" at bounding box center [111, 260] width 8 height 8
click at [279, 262] on input "text" at bounding box center [286, 263] width 87 height 20
type input "hoa quả"
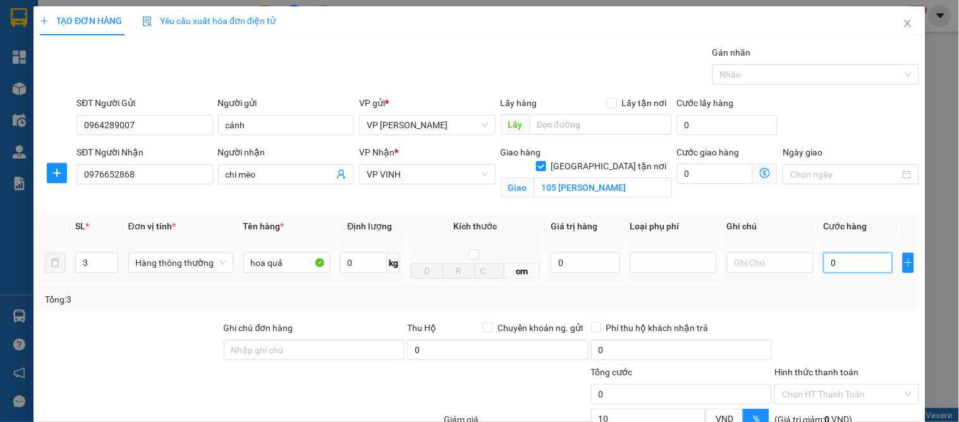
click at [842, 269] on input "0" at bounding box center [858, 263] width 69 height 20
click at [854, 317] on div "Transit Pickup Surcharge Ids Transit Deliver Surcharge Ids Transit Deliver Surc…" at bounding box center [479, 288] width 879 height 484
drag, startPoint x: 863, startPoint y: 388, endPoint x: 614, endPoint y: 306, distance: 262.3
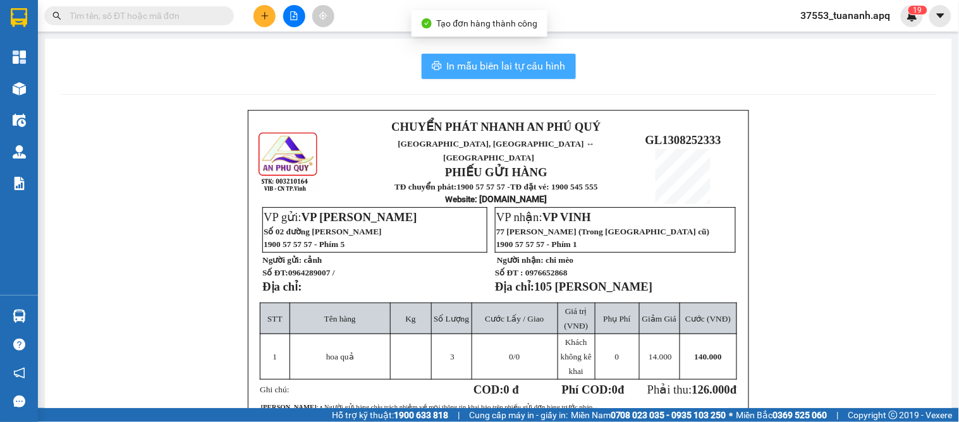
click at [487, 64] on span "In mẫu biên lai tự cấu hình" at bounding box center [506, 66] width 119 height 16
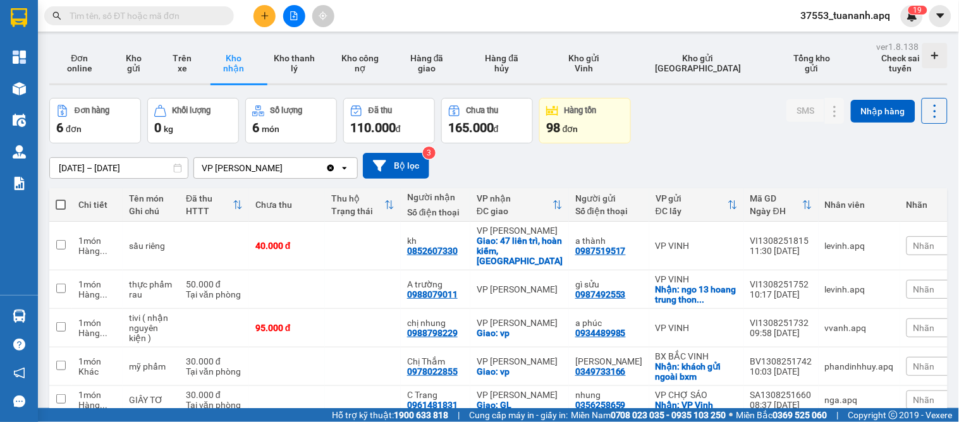
click at [268, 19] on icon "plus" at bounding box center [264, 15] width 9 height 9
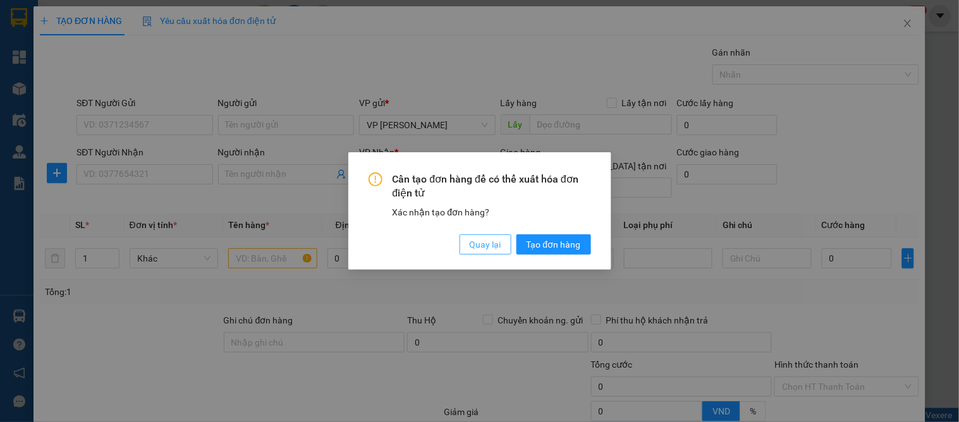
click at [483, 242] on span "Quay lại" at bounding box center [486, 245] width 32 height 14
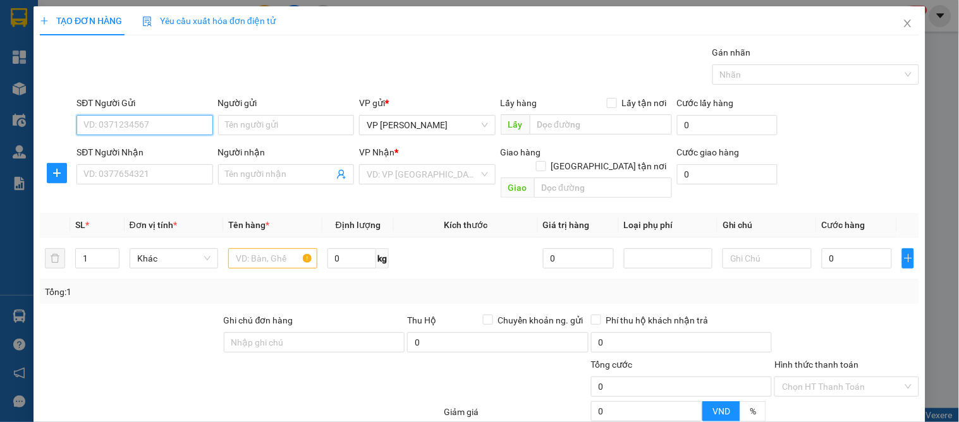
click at [118, 130] on input "SĐT Người Gửi" at bounding box center [145, 125] width 136 height 20
click at [119, 150] on div "0964289007 - cảnh" at bounding box center [142, 151] width 119 height 14
type input "0964289007"
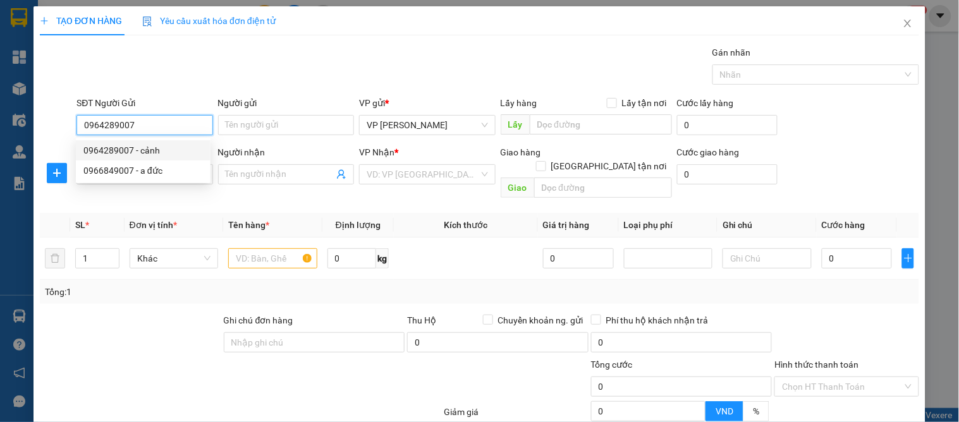
type input "cảnh"
type input "0964289007"
drag, startPoint x: 119, startPoint y: 186, endPoint x: 125, endPoint y: 198, distance: 13.6
click at [120, 187] on div "SĐT Người Nhận VD: 0377654321" at bounding box center [145, 167] width 136 height 44
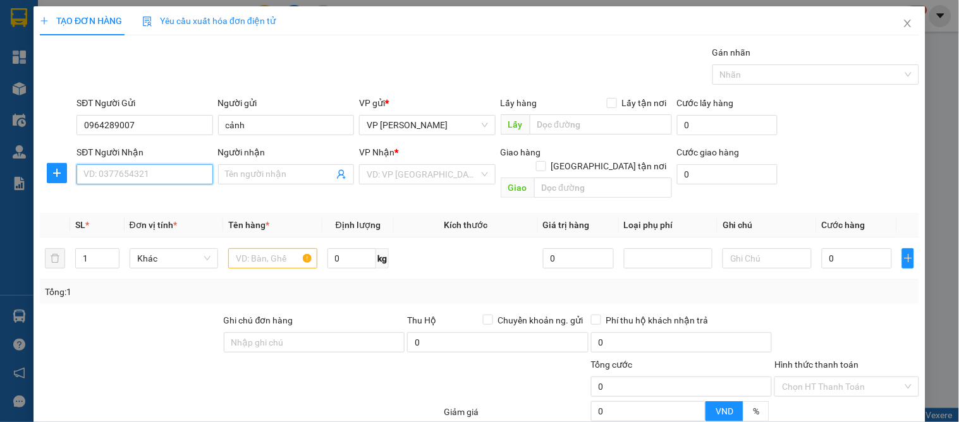
click at [122, 183] on input "SĐT Người Nhận" at bounding box center [145, 174] width 136 height 20
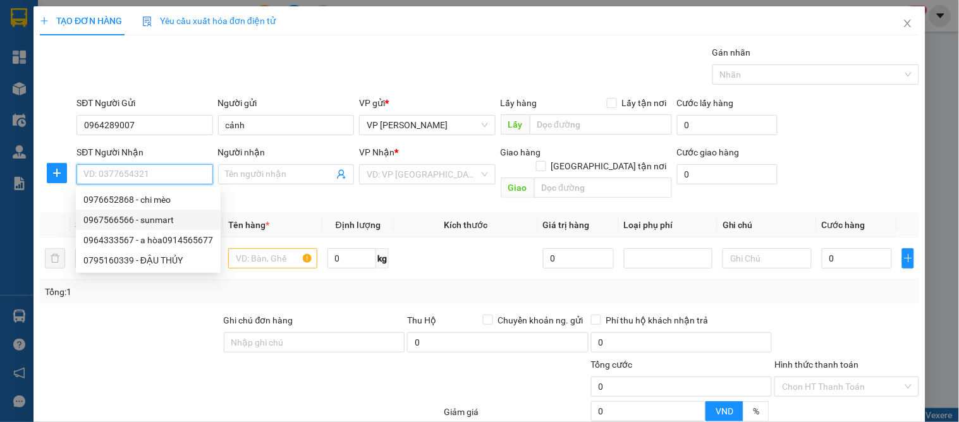
click at [154, 218] on div "0967566566 - sunmart" at bounding box center [148, 220] width 130 height 14
type input "0967566566"
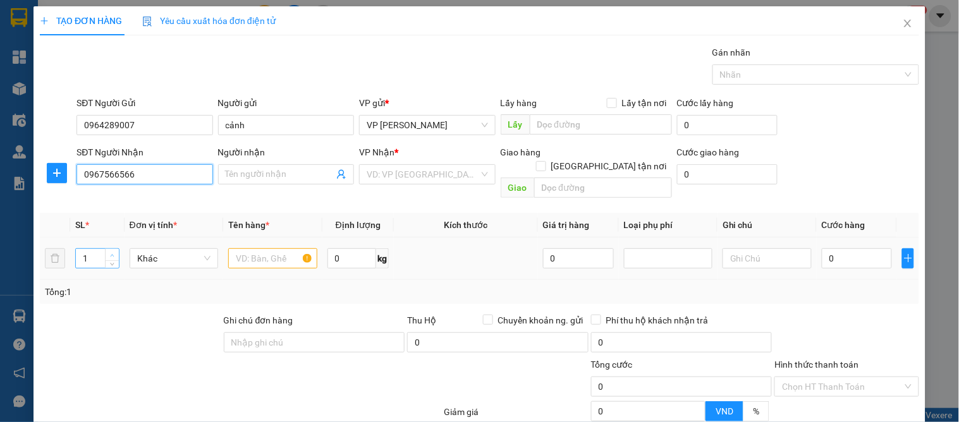
type input "sunmart"
checkbox input "true"
type input "88 hồng bàng"
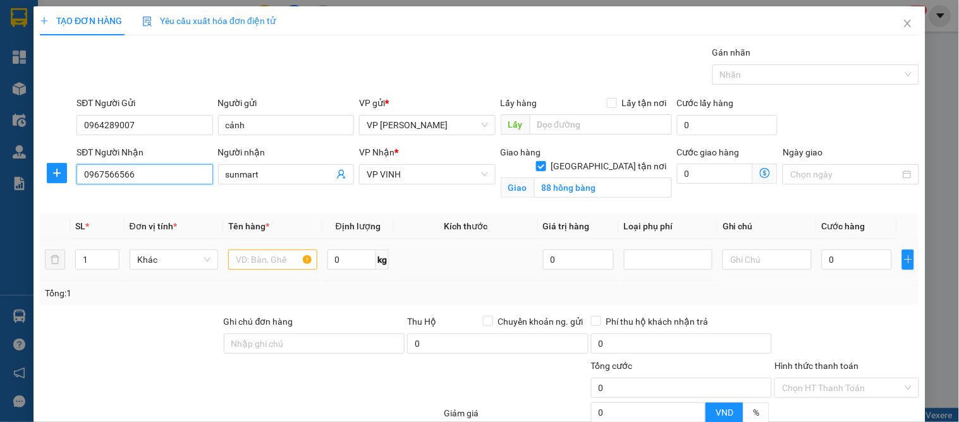
type input "10"
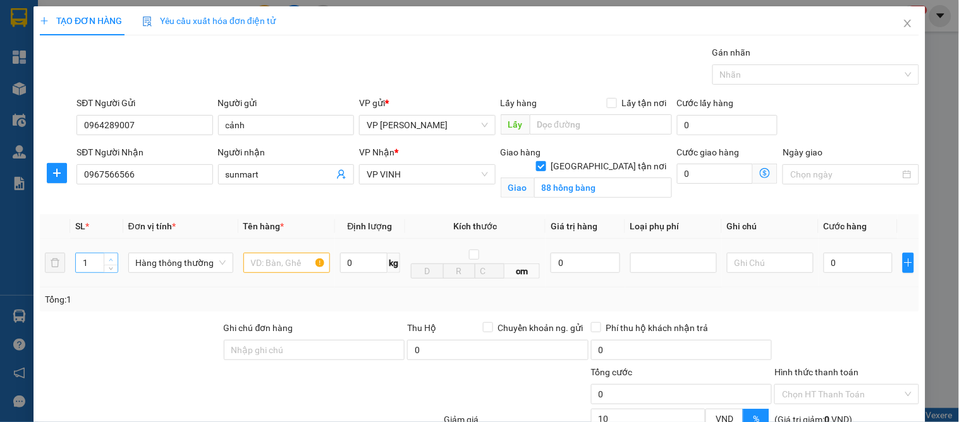
type input "2"
drag, startPoint x: 110, startPoint y: 258, endPoint x: 121, endPoint y: 259, distance: 10.8
click at [111, 259] on icon "up" at bounding box center [111, 260] width 4 height 4
click at [238, 260] on td at bounding box center [286, 263] width 97 height 49
click at [267, 261] on input "text" at bounding box center [286, 263] width 87 height 20
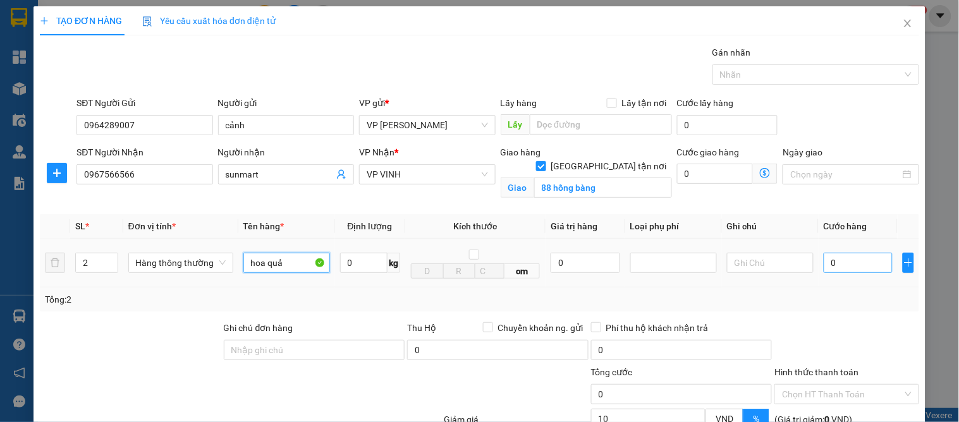
type input "hoa quả"
click at [845, 261] on input "0" at bounding box center [858, 263] width 69 height 20
click at [842, 294] on div "Tổng: 2" at bounding box center [479, 300] width 869 height 14
drag, startPoint x: 857, startPoint y: 384, endPoint x: 498, endPoint y: 321, distance: 364.1
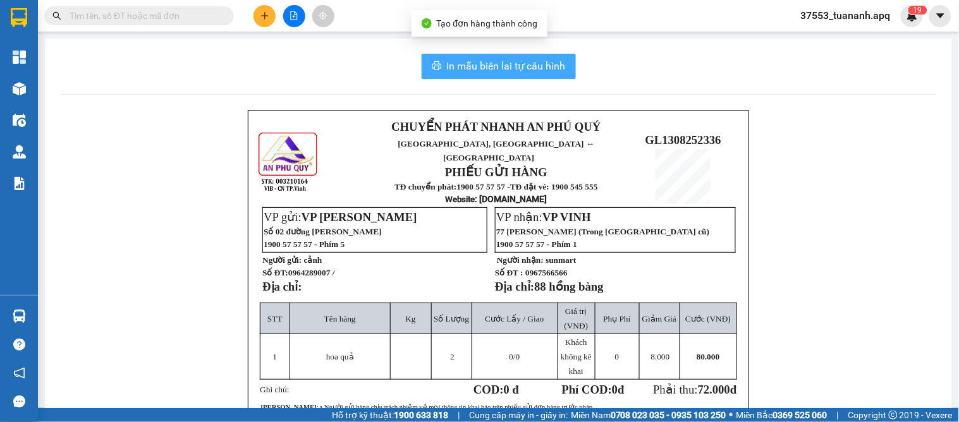
click at [490, 61] on span "In mẫu biên lai tự cấu hình" at bounding box center [506, 66] width 119 height 16
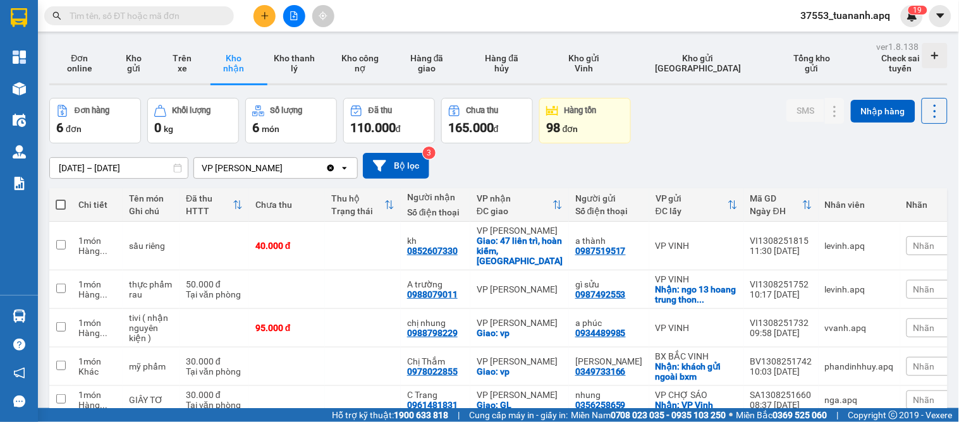
click at [491, 168] on div "[DATE] – [DATE] Press the down arrow key to interact with the calendar and sele…" at bounding box center [498, 166] width 898 height 26
click at [907, 236] on div "Nhãn" at bounding box center [938, 245] width 63 height 19
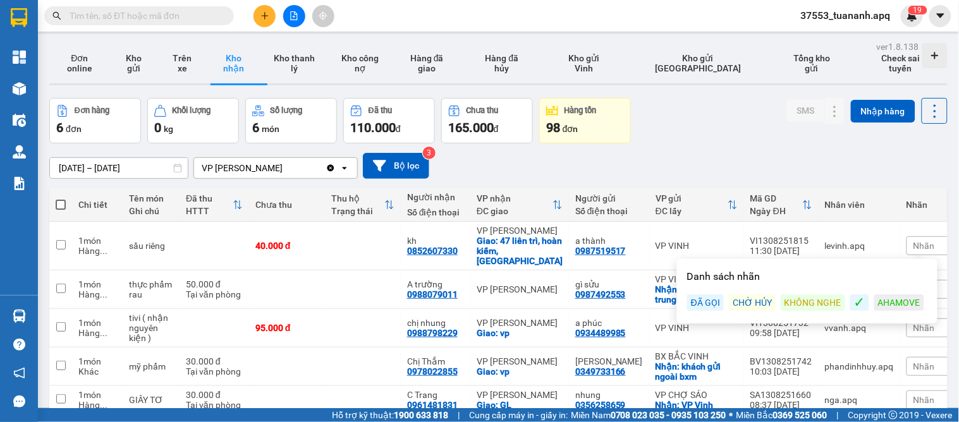
click at [697, 295] on div "ĐÃ GỌI" at bounding box center [705, 303] width 37 height 16
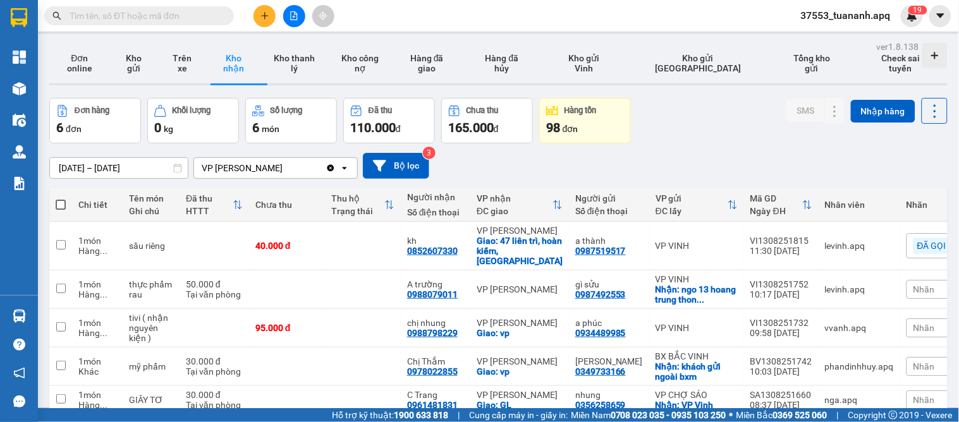
click at [656, 98] on div "Đơn hàng 6 đơn Khối lượng 0 kg Số lượng 6 món Đã thu 110.000 đ Chưa thu 165.000…" at bounding box center [498, 121] width 898 height 46
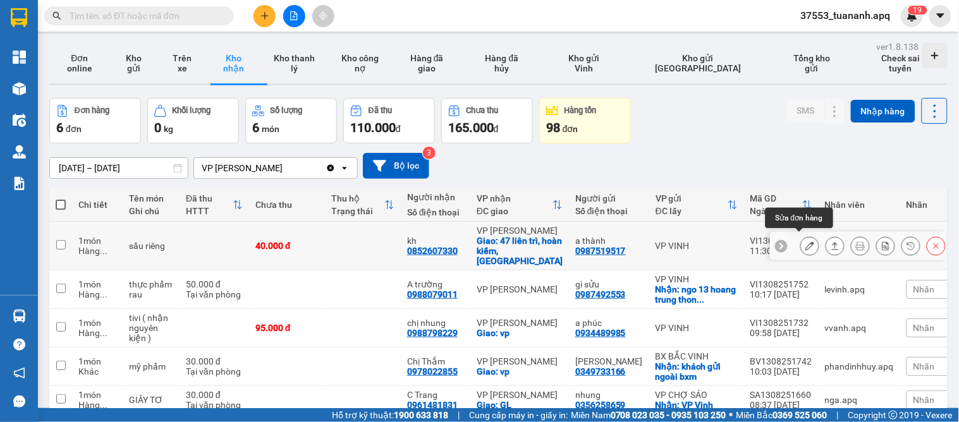
click at [806, 242] on icon at bounding box center [810, 246] width 9 height 9
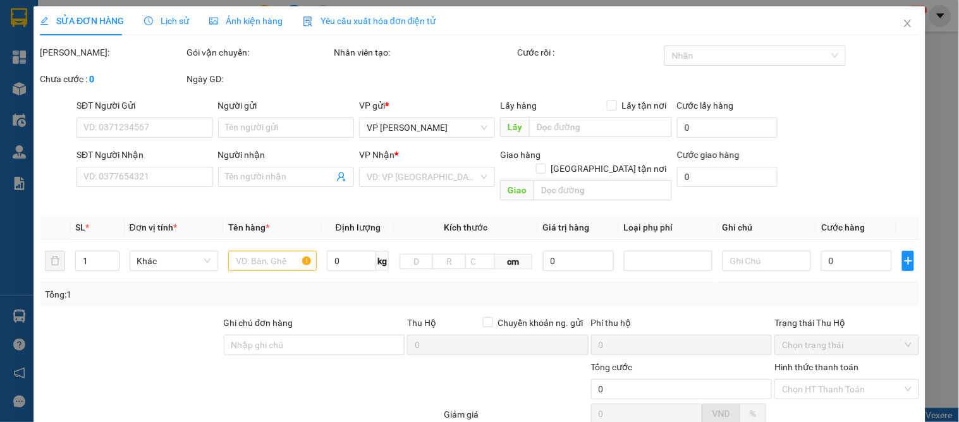
type input "0987519517"
type input "a thành"
type input "0852607330"
type input "kh"
checkbox input "true"
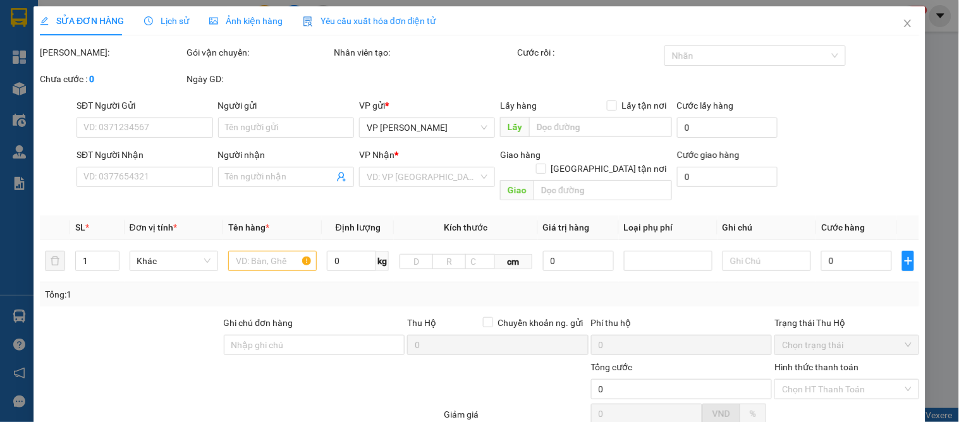
type input "47 liên trì, hoàn kiếm,[GEOGRAPHIC_DATA]"
type input "40.000"
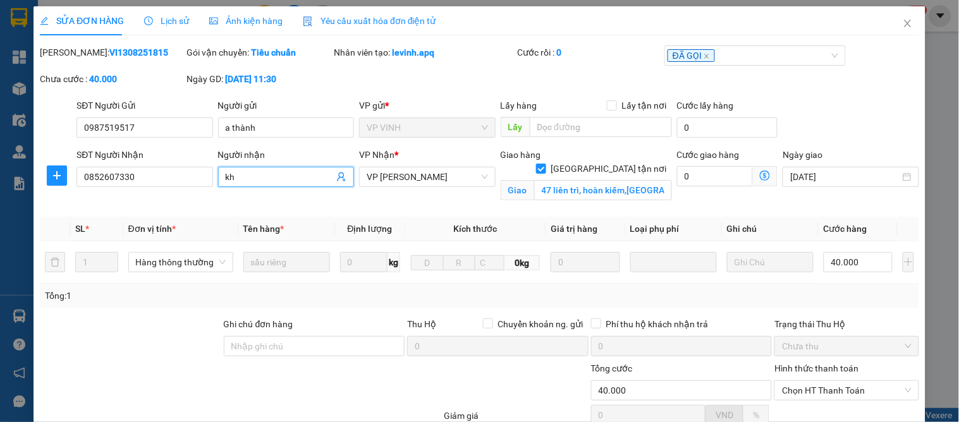
click at [249, 173] on input "kh" at bounding box center [280, 177] width 108 height 14
type input "kh mai síp"
click at [232, 170] on input "kh mai síp" at bounding box center [280, 177] width 108 height 14
click at [235, 170] on input "kh mai síp" at bounding box center [280, 177] width 108 height 14
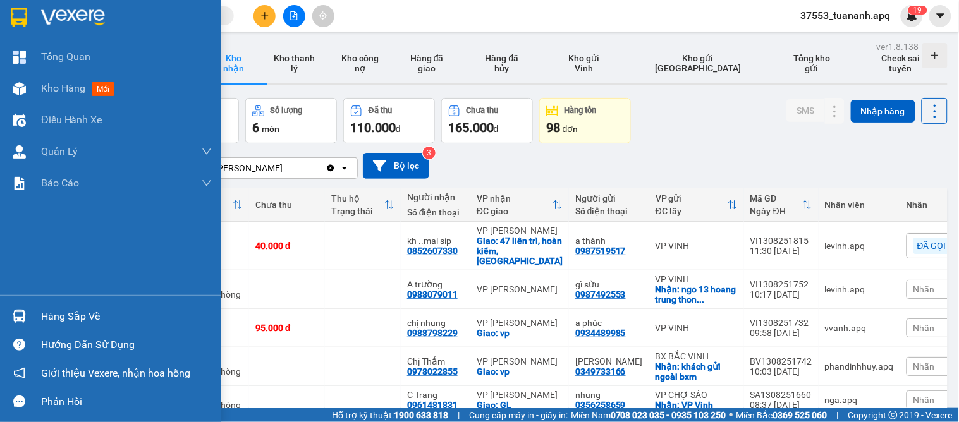
click at [40, 310] on div "Hàng sắp về" at bounding box center [110, 316] width 221 height 28
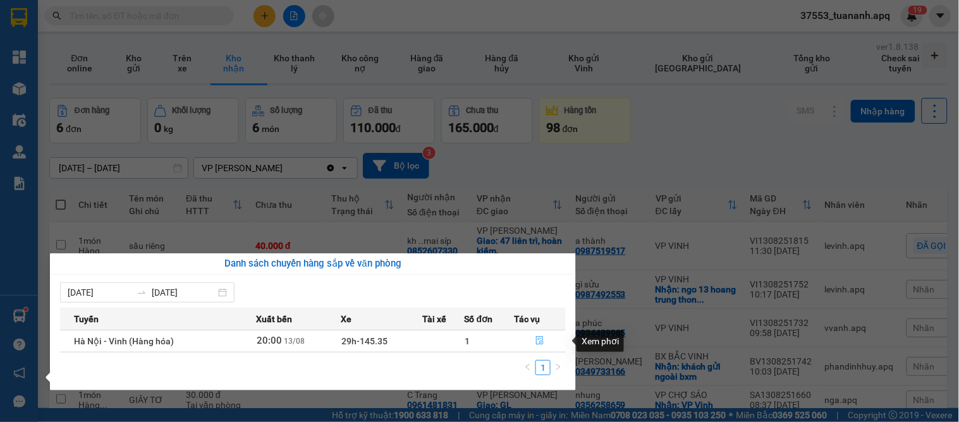
click at [539, 339] on icon "file-done" at bounding box center [540, 340] width 8 height 9
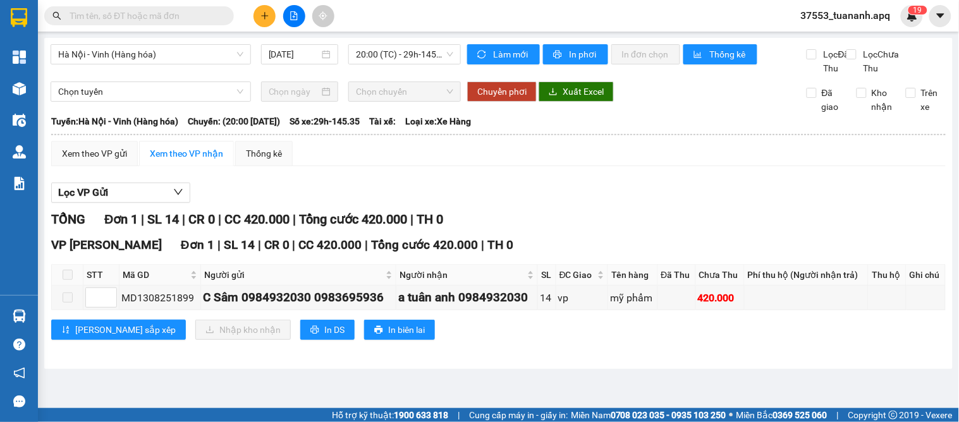
click at [65, 280] on span at bounding box center [68, 275] width 10 height 10
click at [68, 280] on span at bounding box center [68, 275] width 10 height 10
click at [599, 350] on div "VP GIA LÂM Đơn 1 | SL 14 | CR 0 | CC 420.000 | Tổng cước 420.000 | TH 0 STT Mã …" at bounding box center [498, 293] width 895 height 114
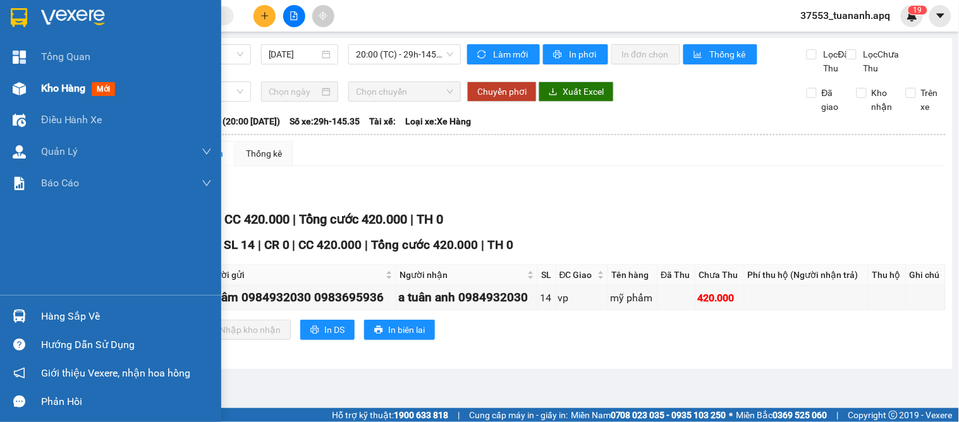
click at [64, 85] on span "Kho hàng" at bounding box center [63, 88] width 44 height 12
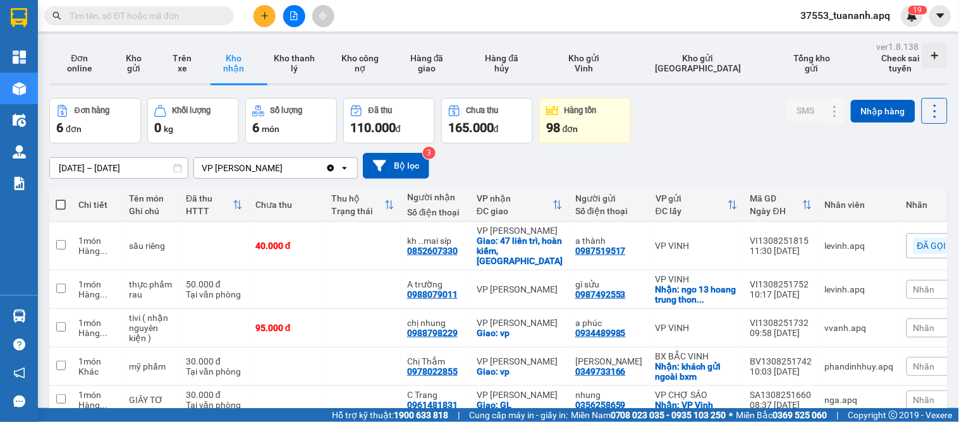
click at [914, 323] on span "Nhãn" at bounding box center [924, 328] width 21 height 10
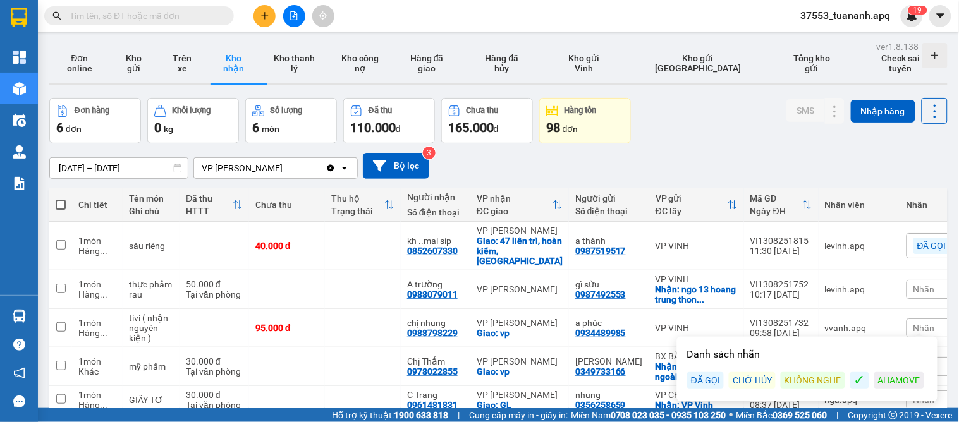
click at [806, 380] on div "KHÔNG NGHE" at bounding box center [813, 380] width 64 height 16
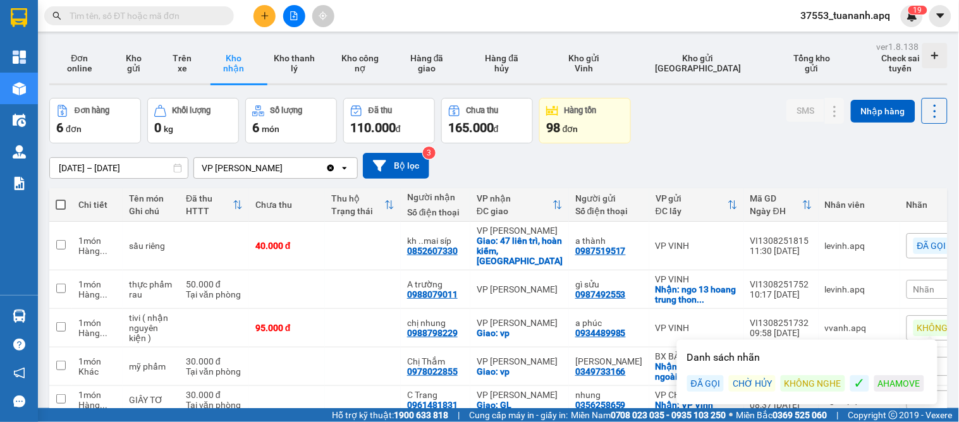
click at [713, 157] on div "[DATE] – [DATE] Press the down arrow key to interact with the calendar and sele…" at bounding box center [498, 166] width 898 height 26
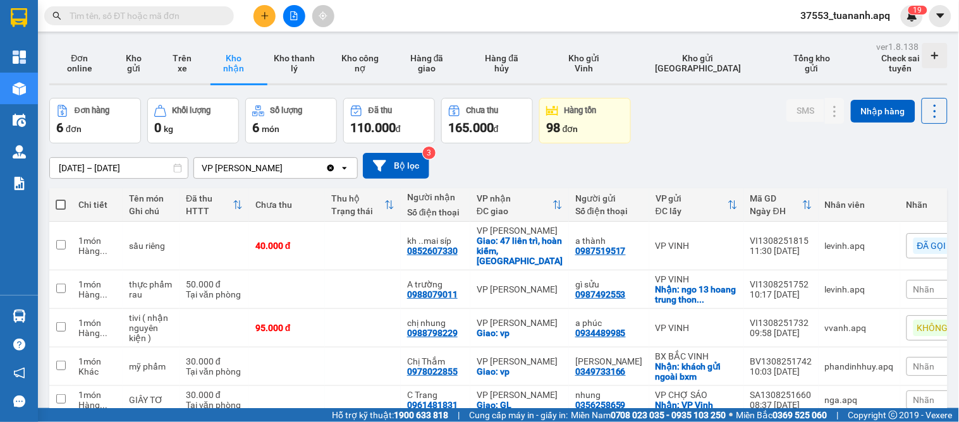
click at [917, 322] on span "KHÔNG NGHE" at bounding box center [945, 327] width 57 height 11
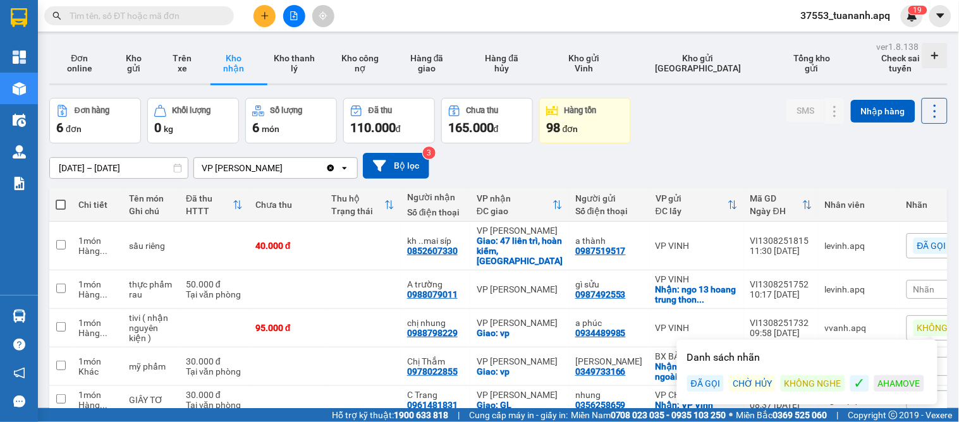
click at [718, 383] on div "ĐÃ GỌI" at bounding box center [705, 384] width 37 height 16
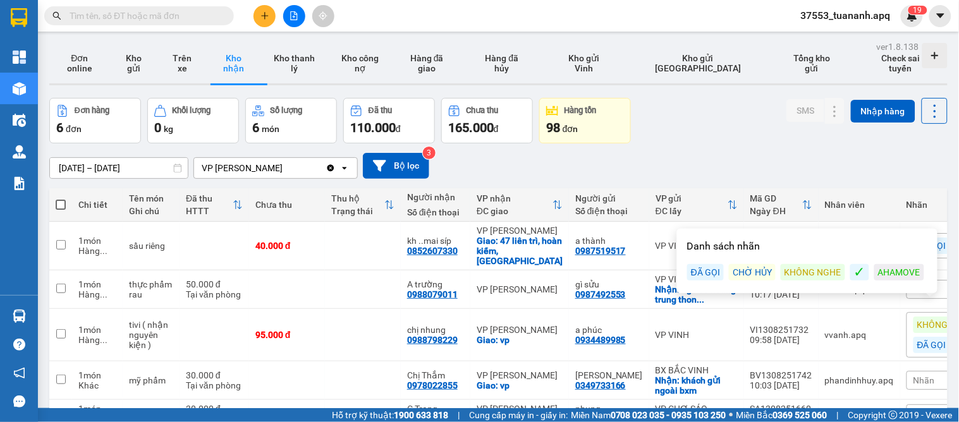
click at [722, 165] on div "[DATE] – [DATE] Press the down arrow key to interact with the calendar and sele…" at bounding box center [498, 166] width 898 height 26
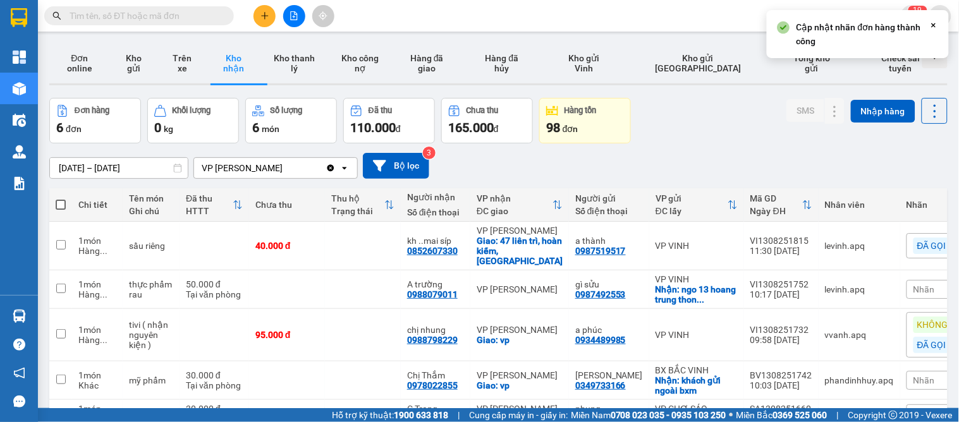
click at [572, 412] on span "Miền Nam 0708 023 035 - 0935 103 250" at bounding box center [649, 415] width 156 height 14
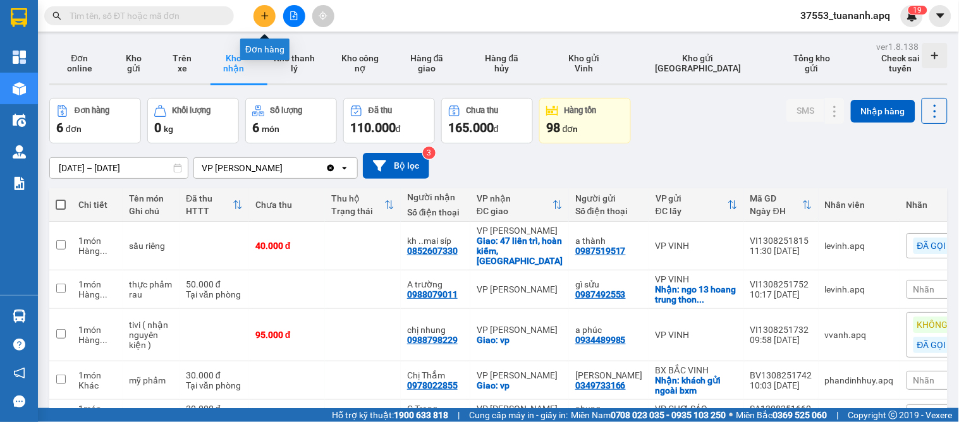
click at [257, 15] on button at bounding box center [265, 16] width 22 height 22
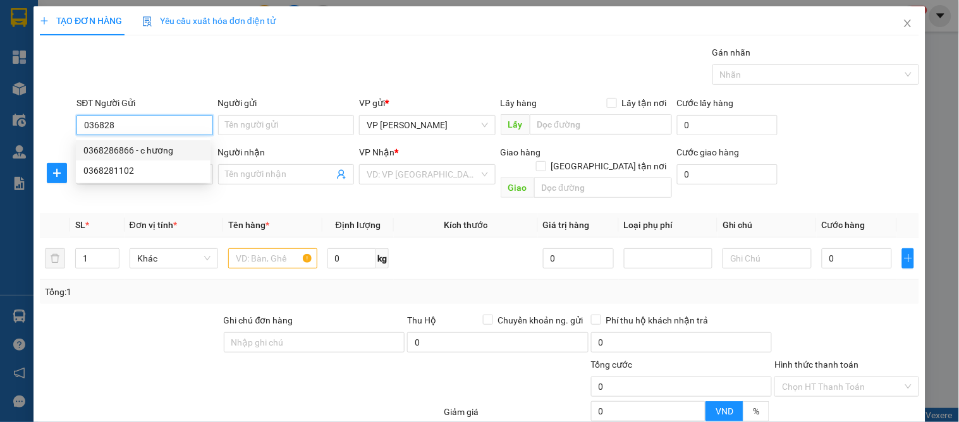
click at [127, 144] on div "0368286866 - c hương" at bounding box center [142, 151] width 119 height 14
type input "0368286866"
type input "c hương"
type input "0368286866"
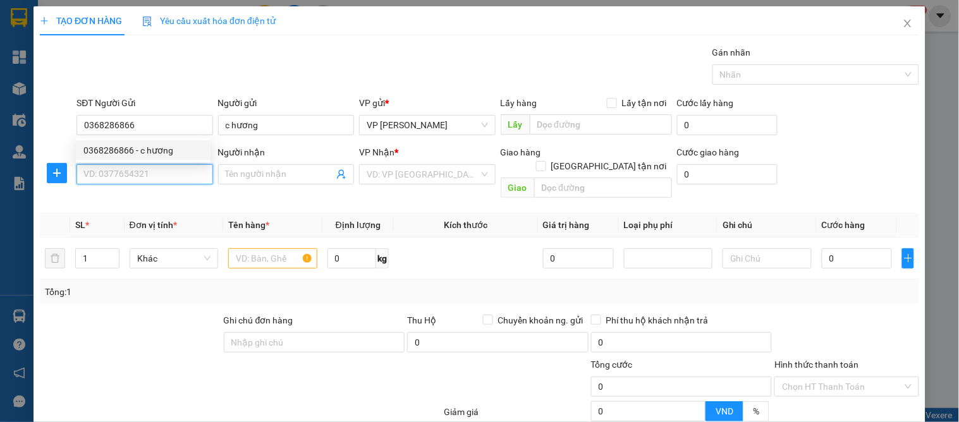
drag, startPoint x: 126, startPoint y: 176, endPoint x: 173, endPoint y: 192, distance: 49.4
click at [126, 177] on input "SĐT Người Nhận" at bounding box center [145, 174] width 136 height 20
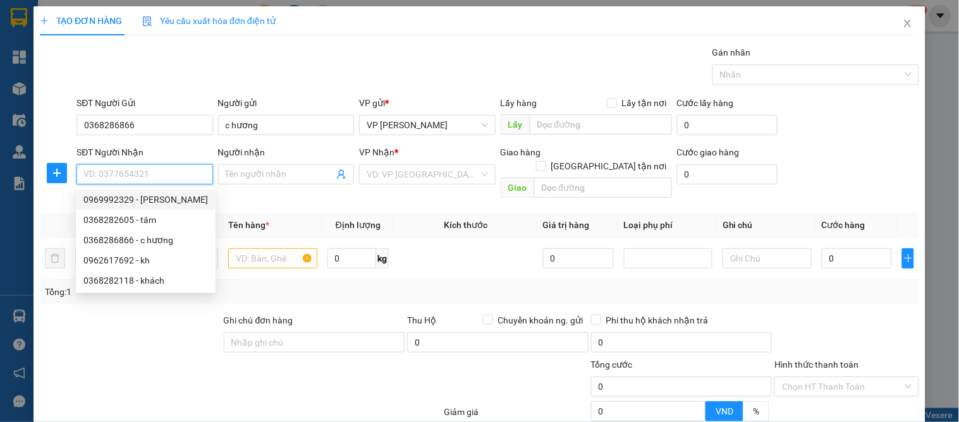
click at [175, 200] on div "0969992329 - [PERSON_NAME]" at bounding box center [145, 200] width 125 height 14
type input "0969992329"
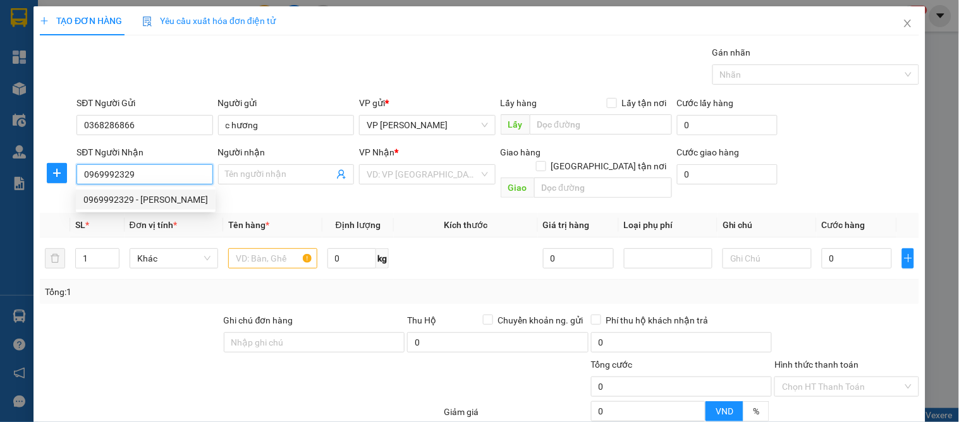
type input "[PERSON_NAME]"
checkbox input "true"
type input "vp"
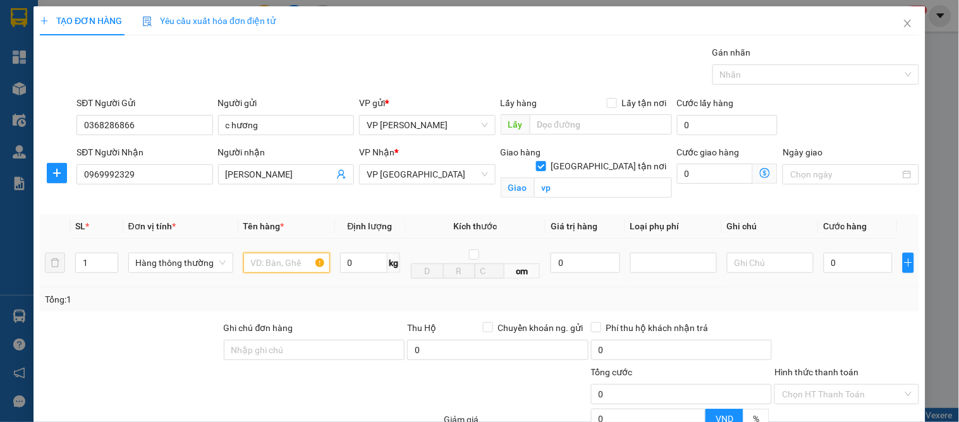
click at [267, 264] on input "text" at bounding box center [286, 263] width 87 height 20
click at [409, 340] on input "0" at bounding box center [497, 350] width 181 height 20
type input "720.000"
type input "15.000"
click at [268, 253] on input "text" at bounding box center [286, 263] width 87 height 20
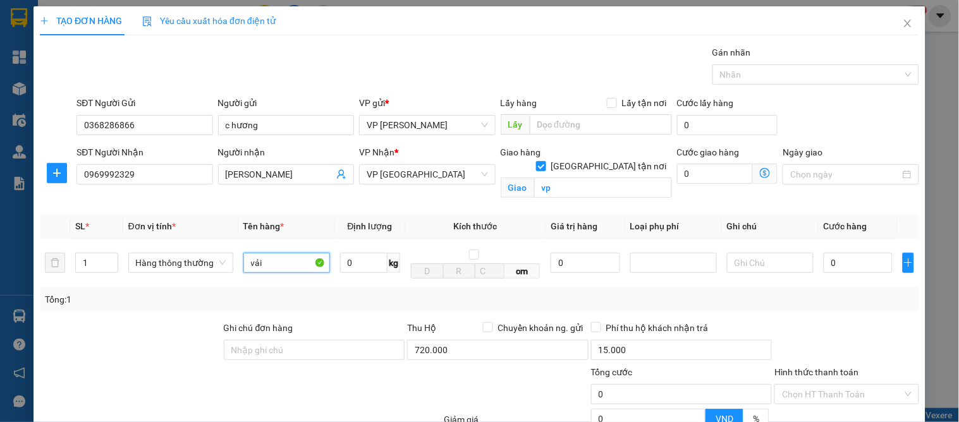
type input "vải"
click at [852, 288] on div "Tổng: 1" at bounding box center [479, 300] width 879 height 24
click at [591, 322] on input "Phí thu hộ khách nhận trả" at bounding box center [595, 326] width 9 height 9
click at [841, 253] on input "0" at bounding box center [858, 263] width 69 height 20
drag, startPoint x: 882, startPoint y: 160, endPoint x: 879, endPoint y: 197, distance: 37.4
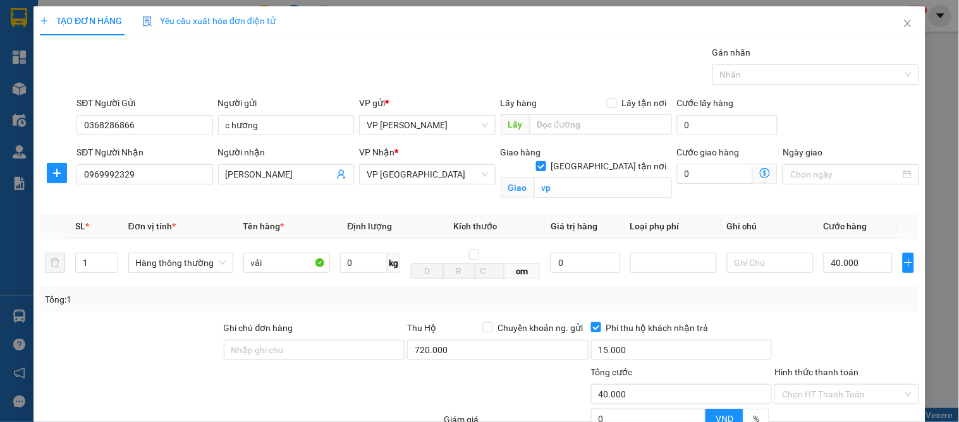
click at [881, 288] on div "Tổng: 1" at bounding box center [479, 300] width 879 height 24
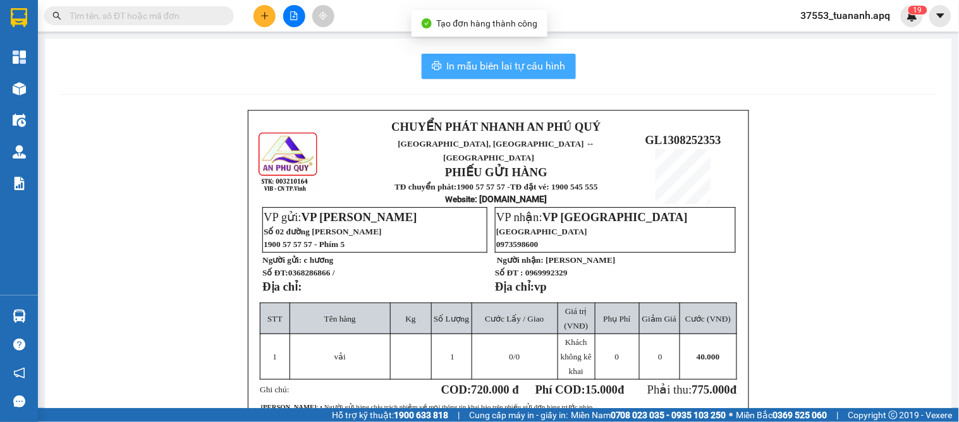
click at [493, 58] on span "In mẫu biên lai tự cấu hình" at bounding box center [506, 66] width 119 height 16
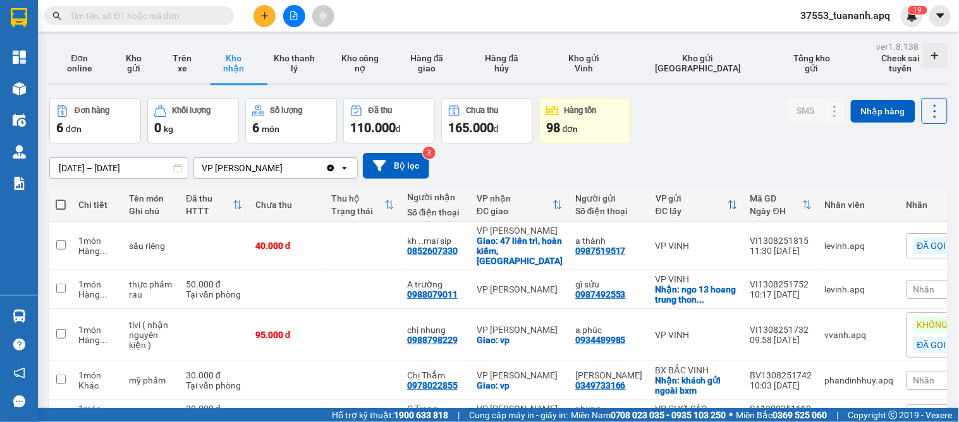
click at [569, 169] on div "[DATE] – [DATE] Press the down arrow key to interact with the calendar and sele…" at bounding box center [498, 166] width 898 height 26
click at [734, 152] on div "[DATE] – [DATE] Press the down arrow key to interact with the calendar and sele…" at bounding box center [498, 166] width 898 height 45
click at [806, 331] on icon at bounding box center [810, 335] width 9 height 9
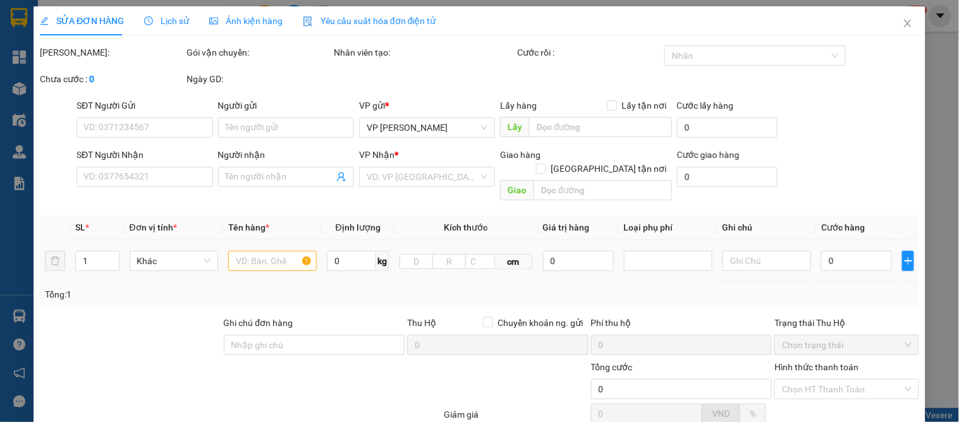
type input "0934489985"
type input "a phúc"
type input "0988798229"
type input "chị nhung"
checkbox input "true"
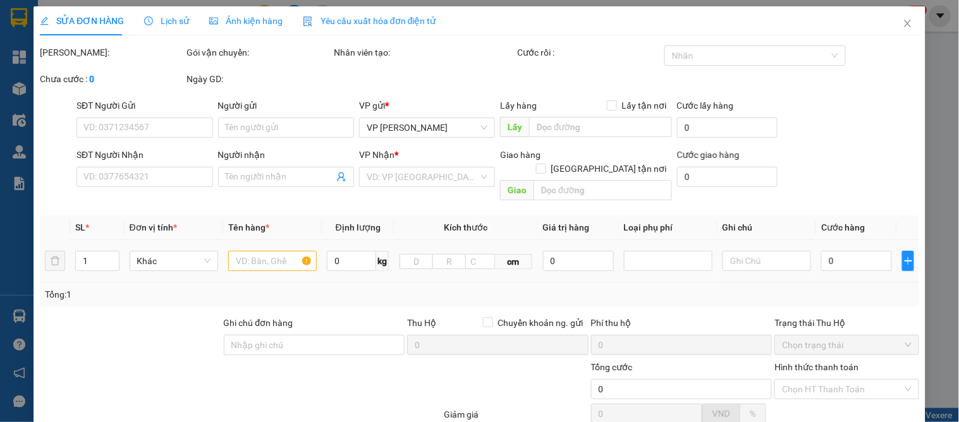
type input "vp"
type input "95.000"
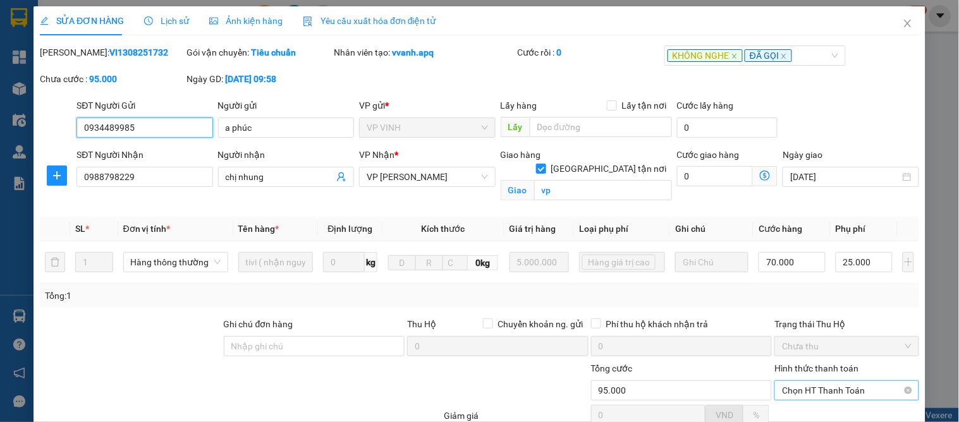
click at [826, 381] on span "Chọn HT Thanh Toán" at bounding box center [846, 390] width 129 height 19
drag, startPoint x: 820, startPoint y: 288, endPoint x: 708, endPoint y: 348, distance: 126.7
click at [818, 422] on div "Tại văn phòng" at bounding box center [839, 429] width 128 height 14
type input "0"
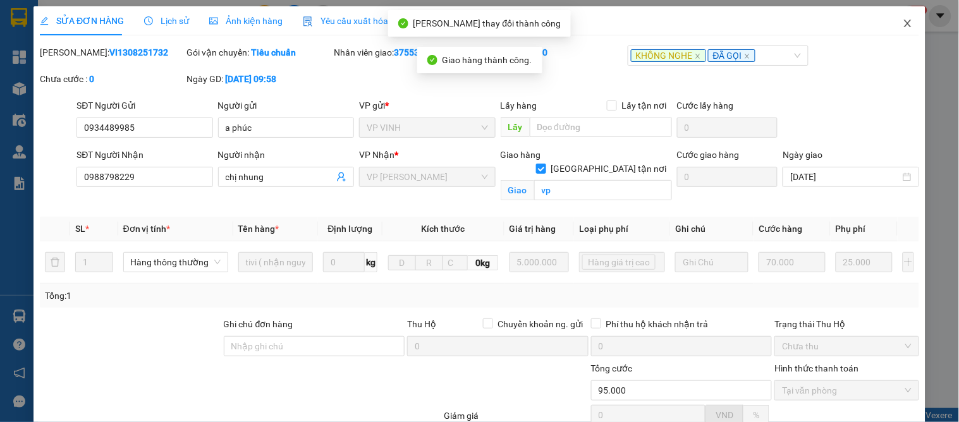
click at [904, 22] on icon "close" at bounding box center [907, 24] width 7 height 8
click at [900, 22] on span "37553_tuananh.apq" at bounding box center [846, 16] width 110 height 16
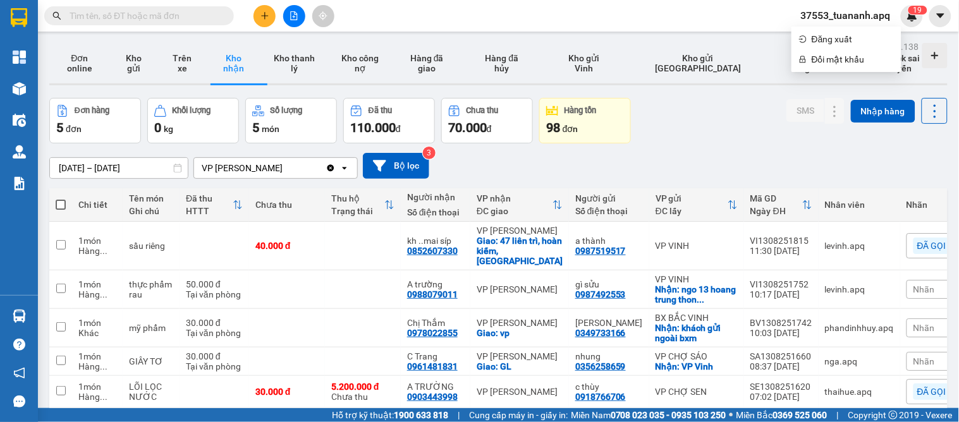
click at [914, 357] on span "Nhãn" at bounding box center [924, 362] width 21 height 10
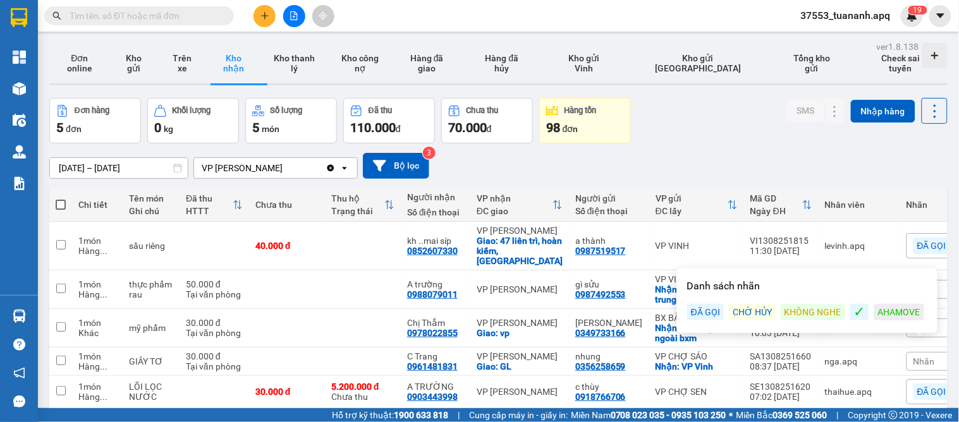
click at [707, 304] on div "ĐÃ GỌI" at bounding box center [705, 312] width 37 height 16
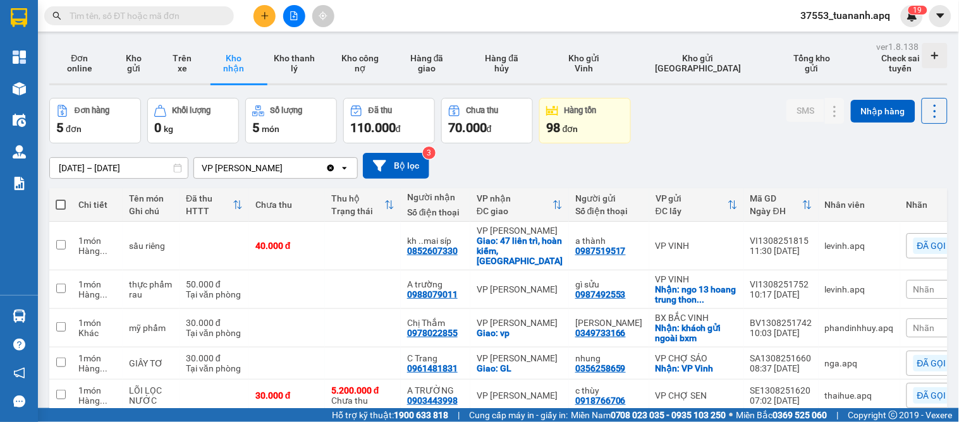
click at [684, 153] on div "[DATE] – [DATE] Press the down arrow key to interact with the calendar and sele…" at bounding box center [498, 166] width 898 height 26
click at [914, 323] on span "Nhãn" at bounding box center [924, 328] width 21 height 10
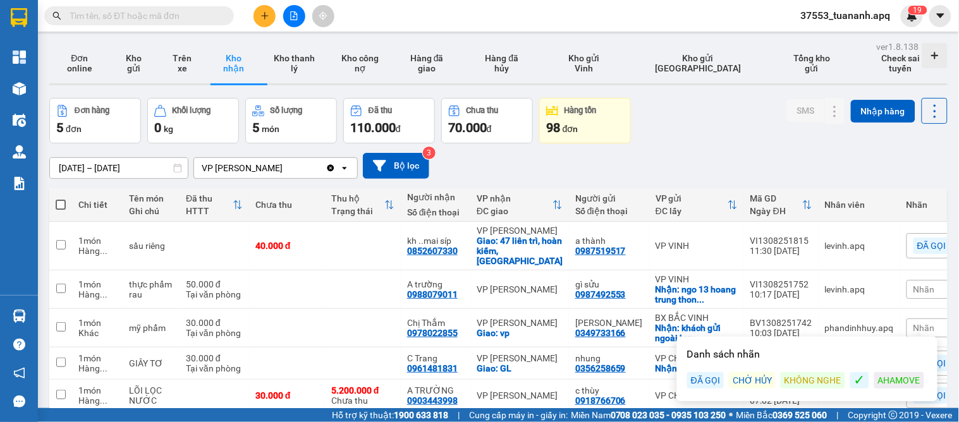
click at [694, 372] on div "ĐÃ GỌI" at bounding box center [705, 380] width 37 height 16
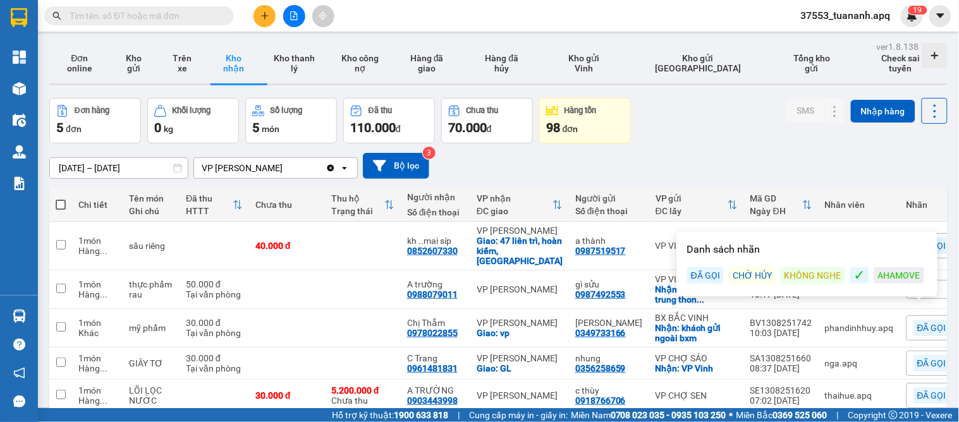
click at [702, 153] on div "[DATE] – [DATE] Press the down arrow key to interact with the calendar and sele…" at bounding box center [498, 166] width 898 height 26
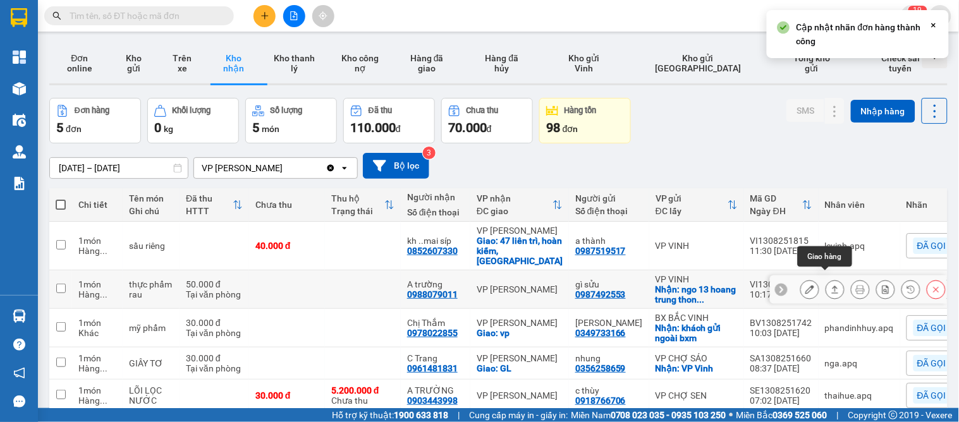
click at [826, 279] on button at bounding box center [835, 290] width 18 height 22
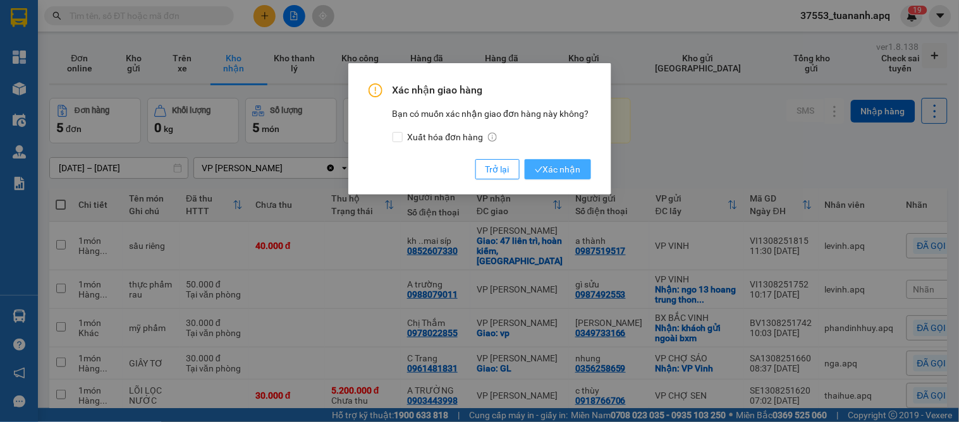
click at [556, 174] on span "Xác nhận" at bounding box center [558, 169] width 46 height 14
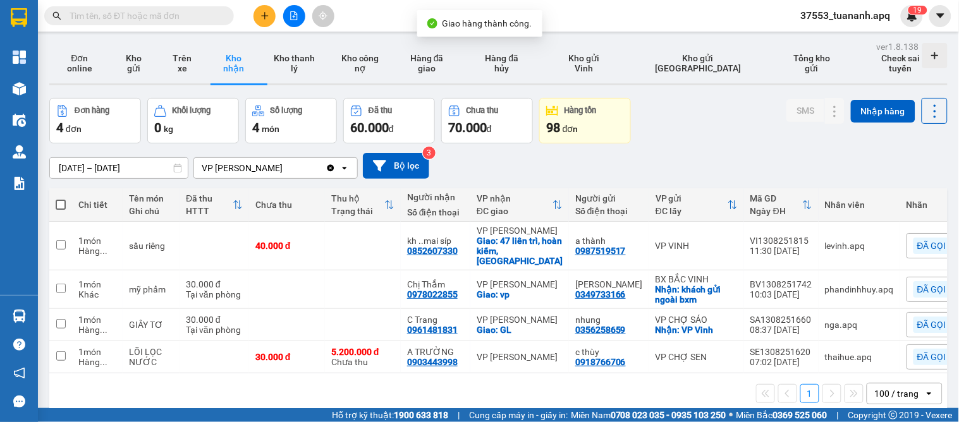
click at [665, 153] on div "[DATE] – [DATE] Press the down arrow key to interact with the calendar and sele…" at bounding box center [498, 166] width 898 height 26
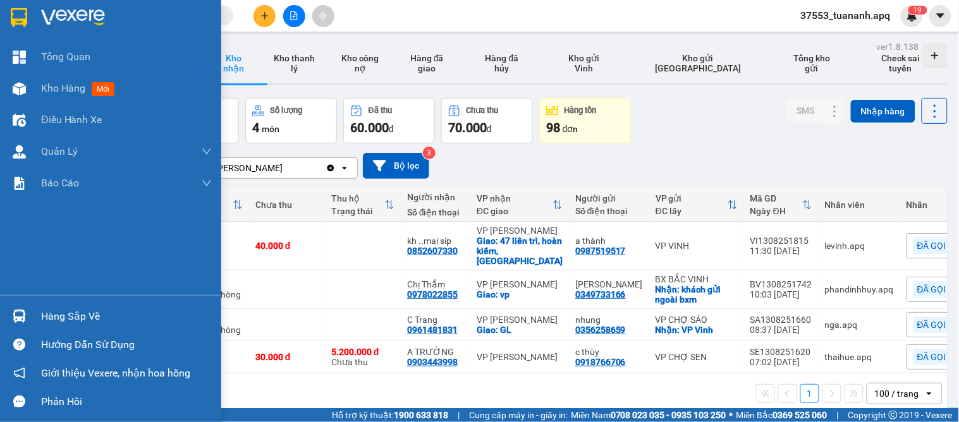
click at [94, 319] on div "Hàng sắp về" at bounding box center [126, 316] width 171 height 19
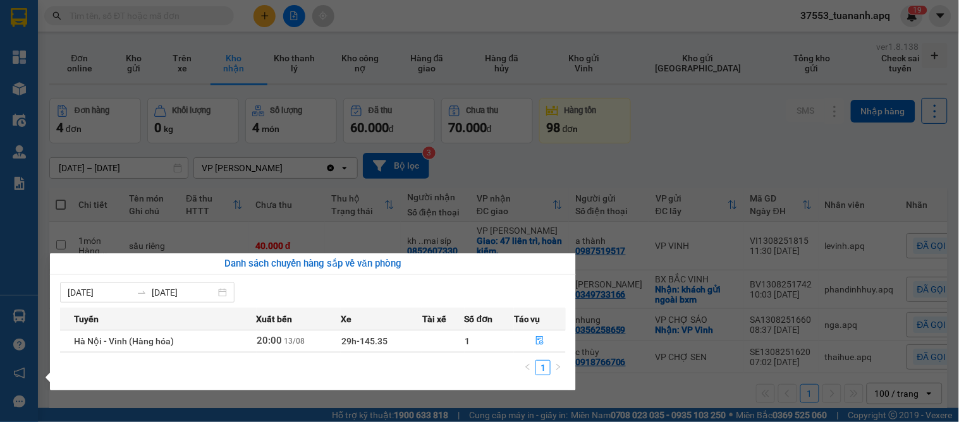
click at [705, 359] on section "Kết quả tìm kiếm ( 18 ) Bộ lọc Mã ĐH Trạng thái Món hàng Thu hộ Tổng cước Chưa …" at bounding box center [479, 211] width 959 height 422
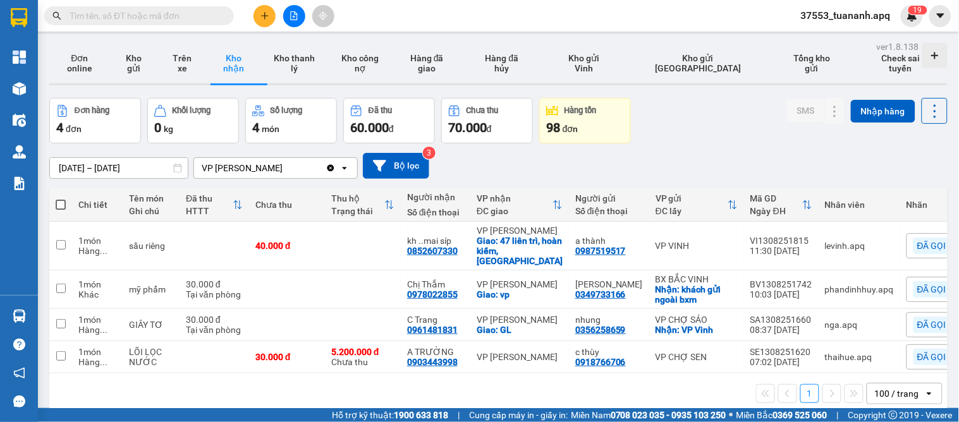
click at [708, 153] on div "[DATE] – [DATE] Press the down arrow key to interact with the calendar and sele…" at bounding box center [498, 166] width 898 height 26
